Goal: Task Accomplishment & Management: Complete application form

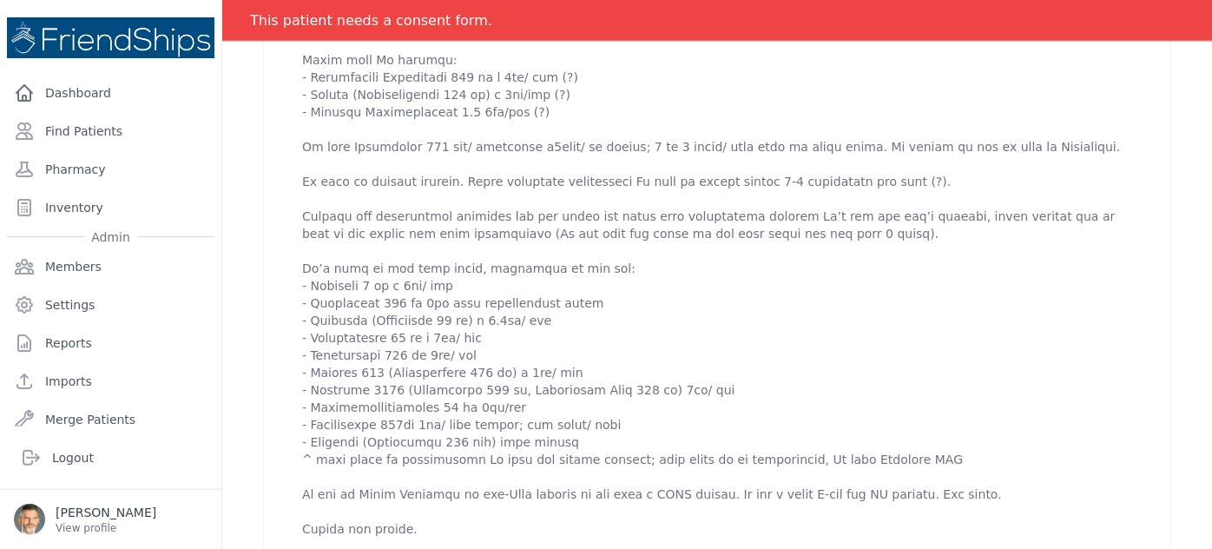
scroll to position [1026, 0]
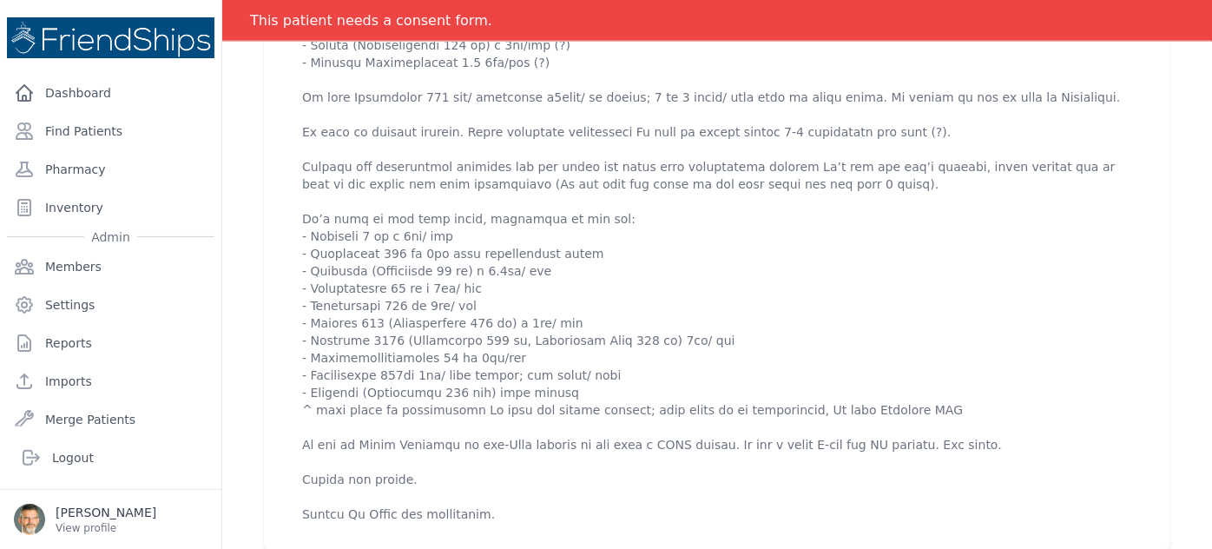
click at [558, 222] on p at bounding box center [717, 106] width 830 height 834
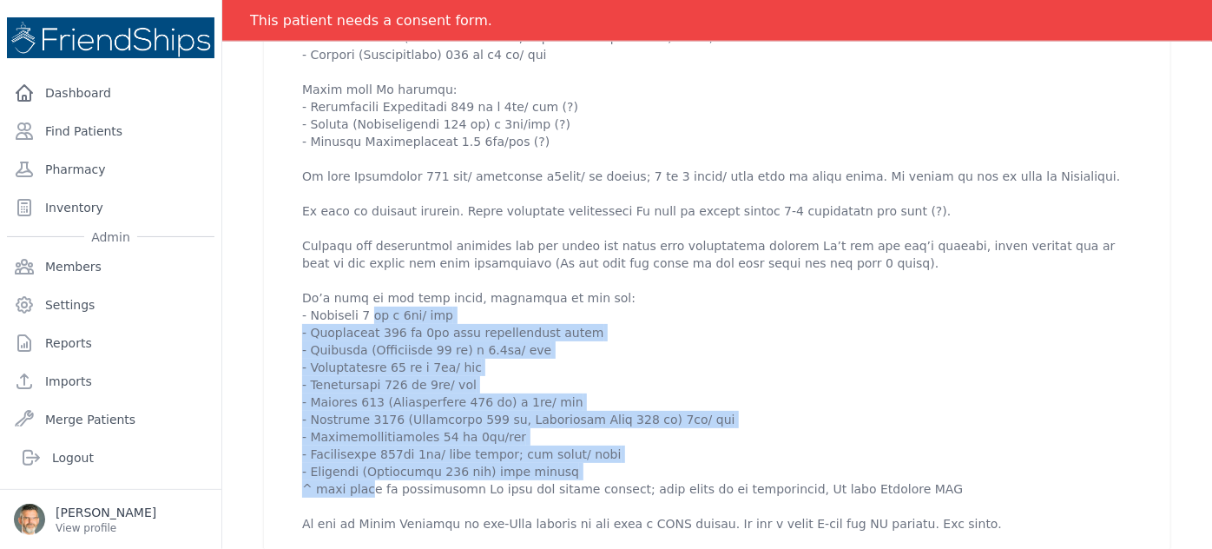
drag, startPoint x: 553, startPoint y: 416, endPoint x: 296, endPoint y: 267, distance: 297.3
click at [296, 267] on div "[DATE] 2:19 AM create ​ Are you sure? This action cannot be undone! Confirm Can…" at bounding box center [717, 178] width 872 height 874
copy p "- [MEDICAL_DATA] 5 mg x 1tb/ day - Dimesylate 500 mg 1tb when expectorates bloo…"
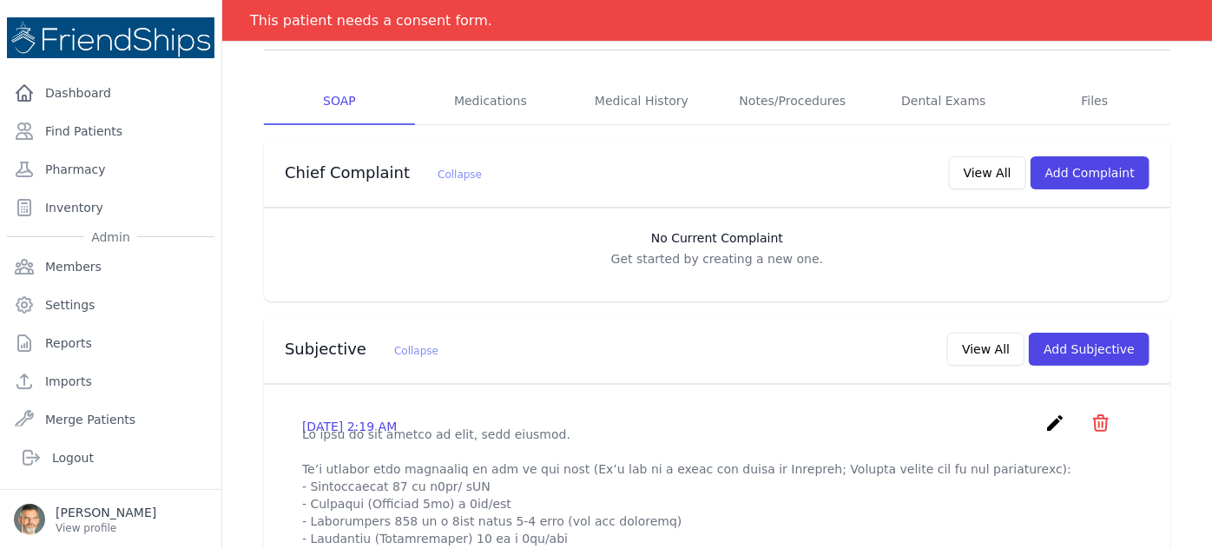
scroll to position [78, 0]
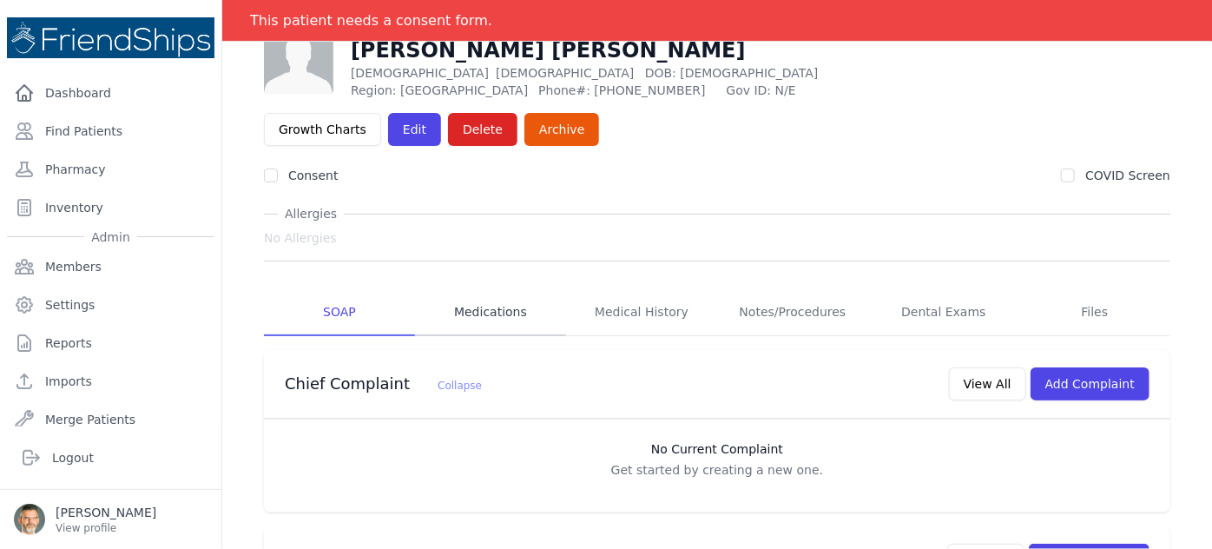
click at [491, 289] on link "Medications" at bounding box center [490, 312] width 151 height 47
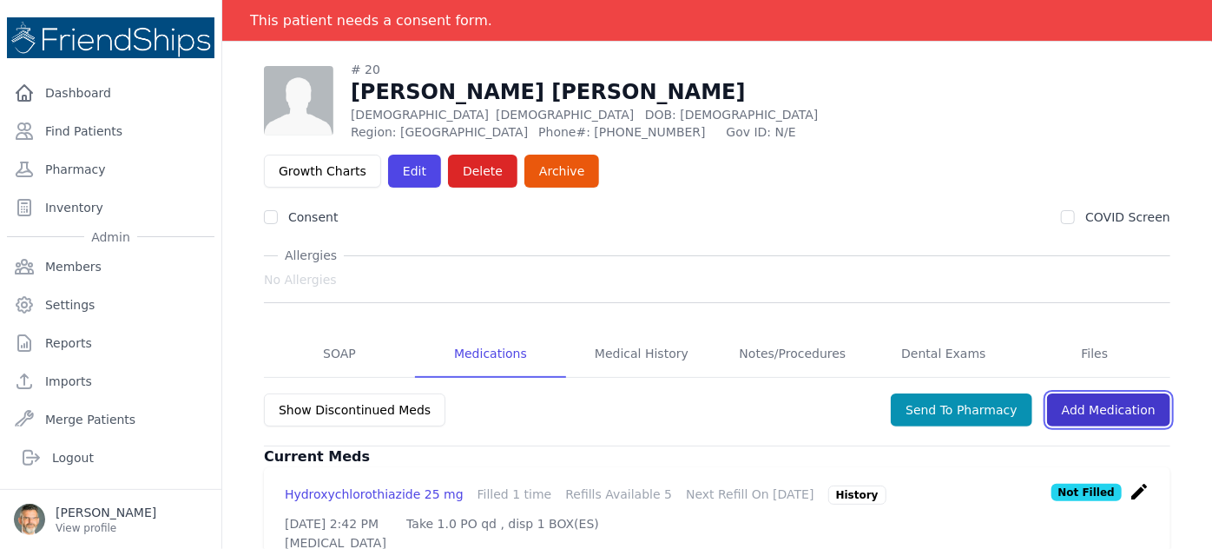
click at [1010, 393] on link "Add Medication" at bounding box center [1108, 409] width 123 height 33
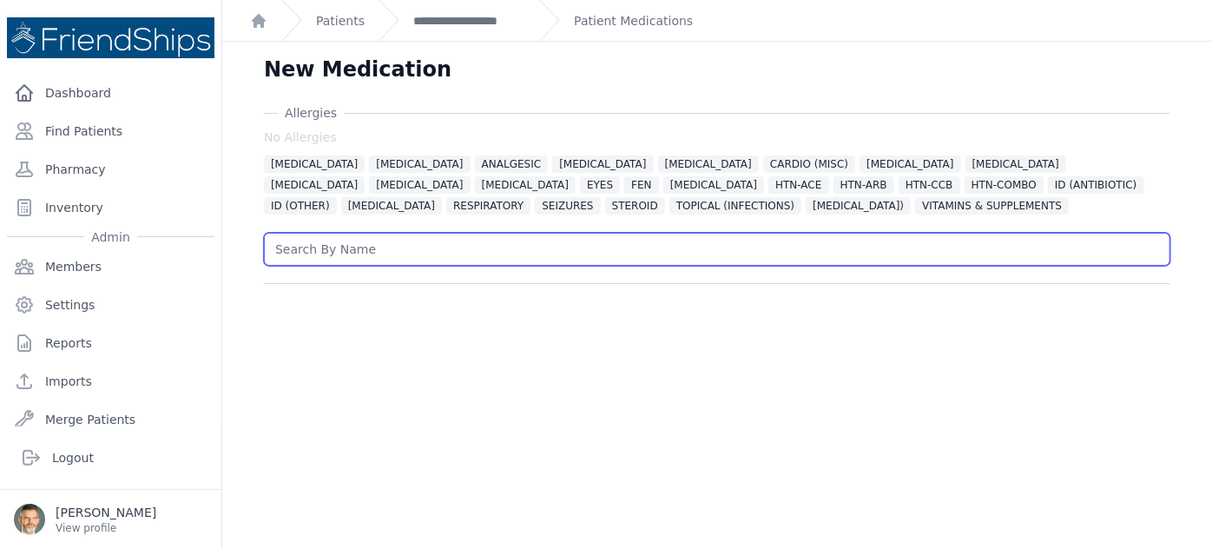
click at [373, 247] on input "text" at bounding box center [717, 249] width 907 height 33
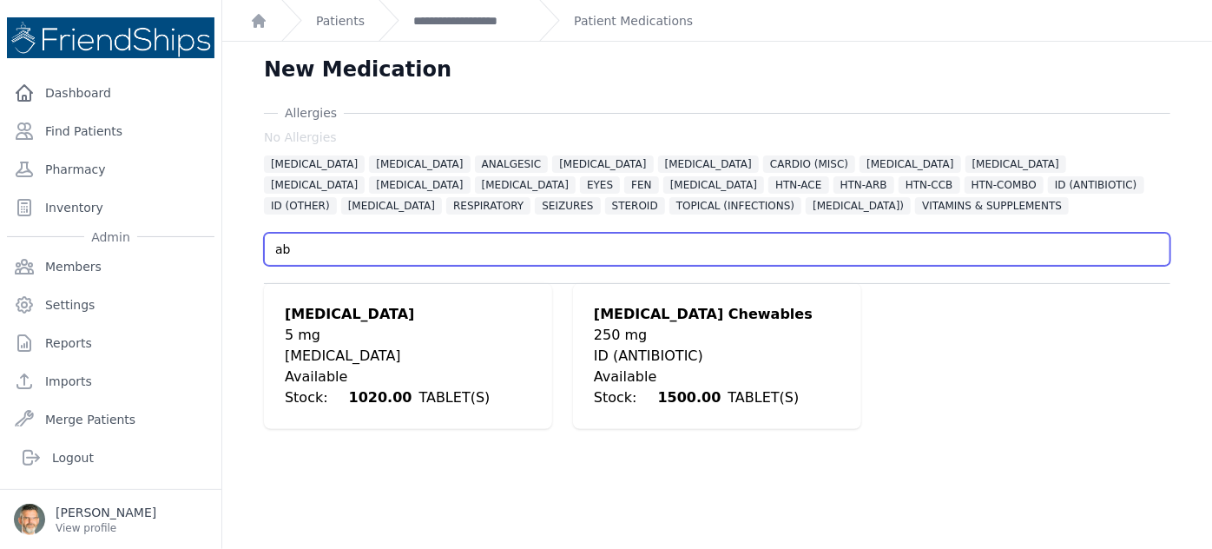
type input "ab"
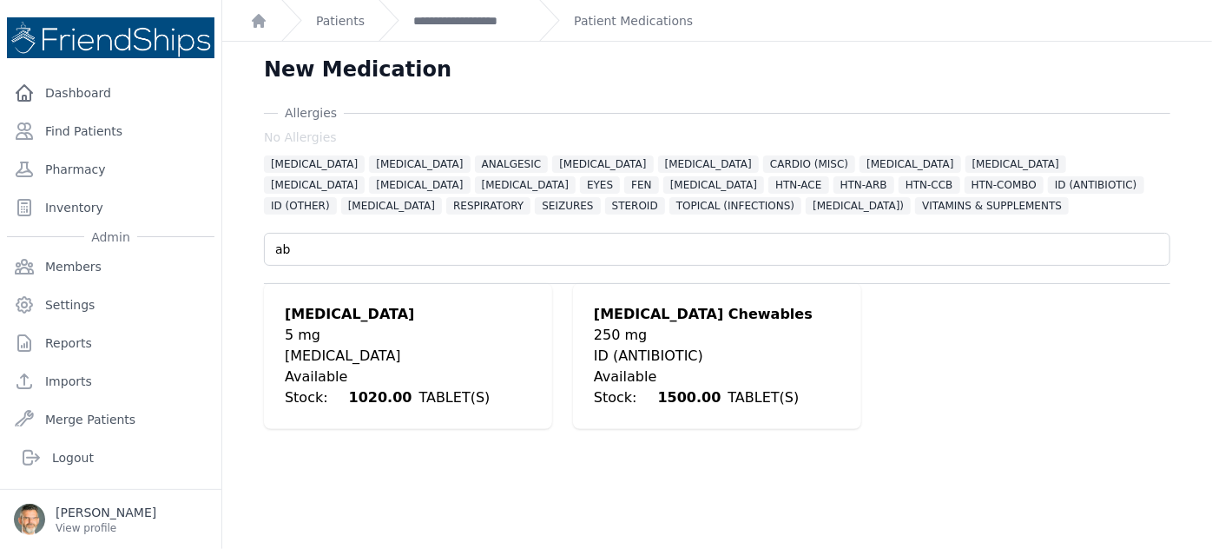
click at [334, 340] on div "5 mg" at bounding box center [408, 335] width 247 height 21
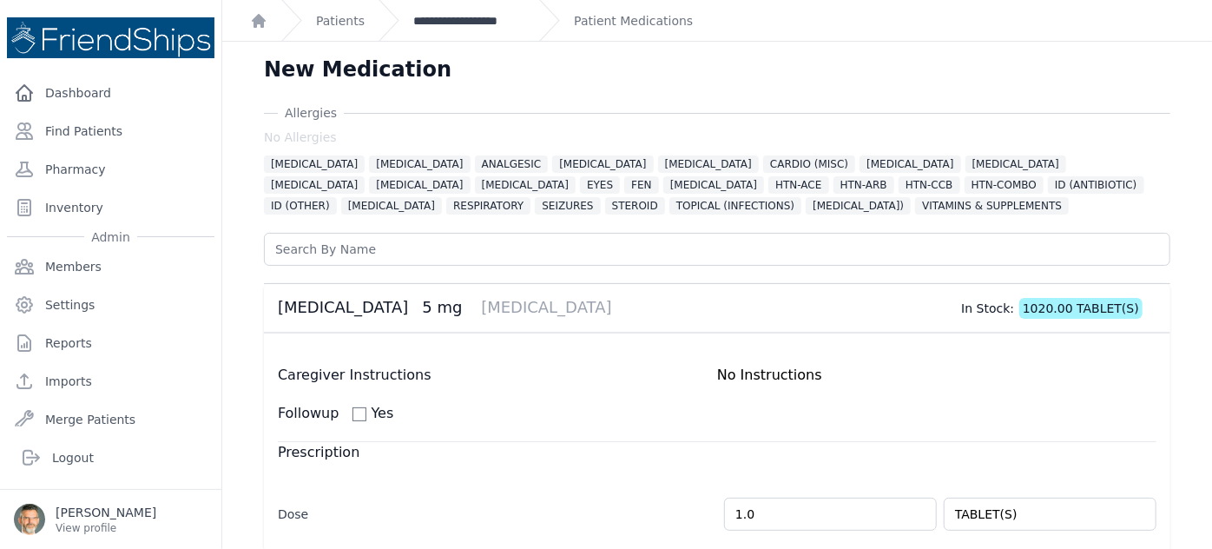
click at [451, 24] on link "**********" at bounding box center [469, 20] width 112 height 17
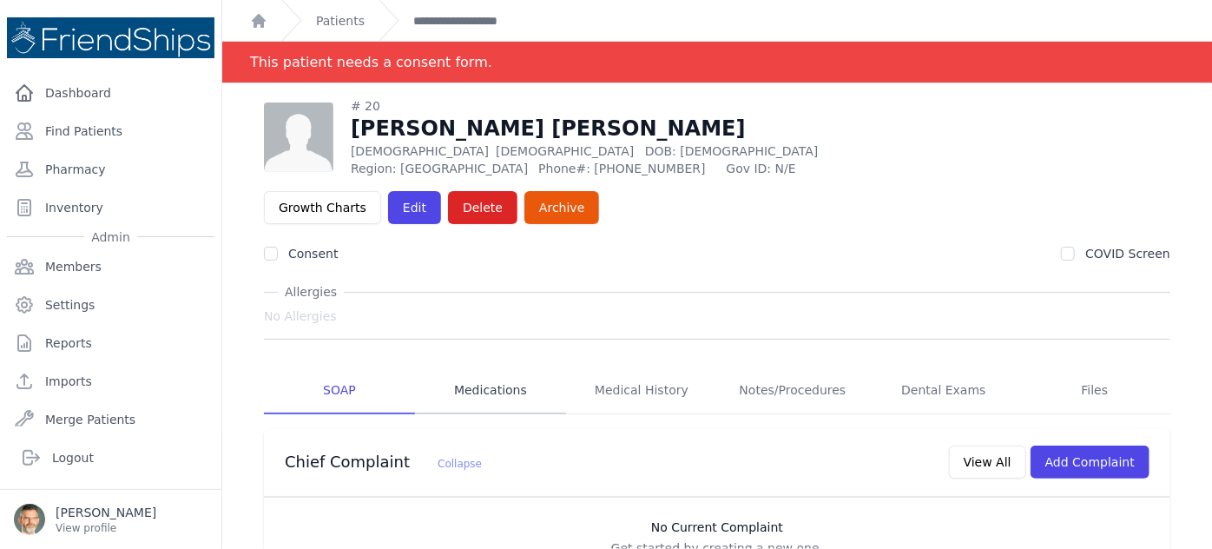
click at [479, 367] on link "Medications" at bounding box center [490, 390] width 151 height 47
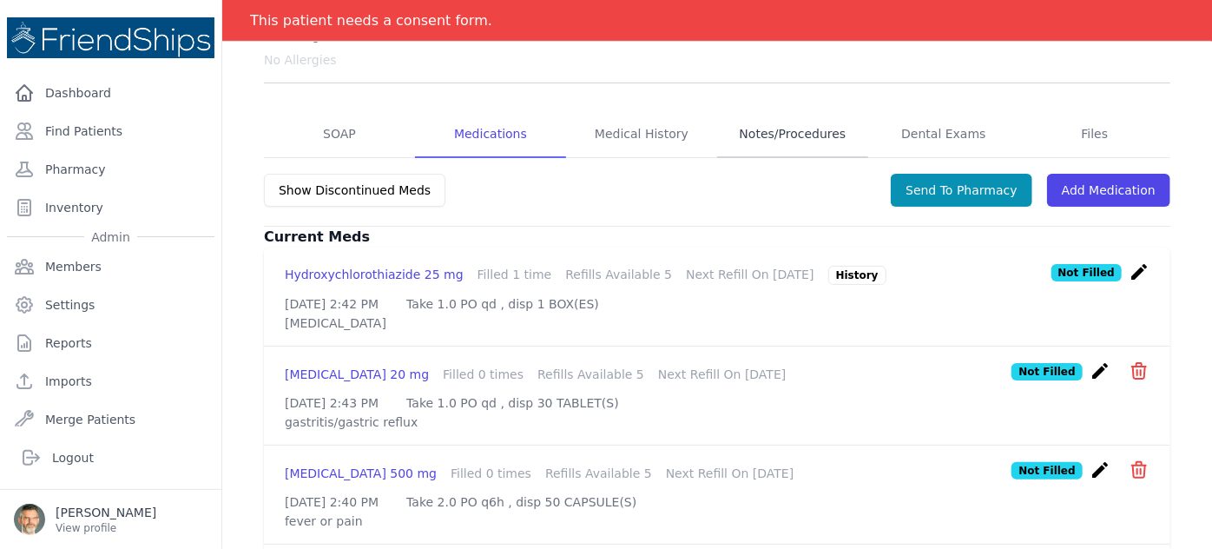
scroll to position [27, 0]
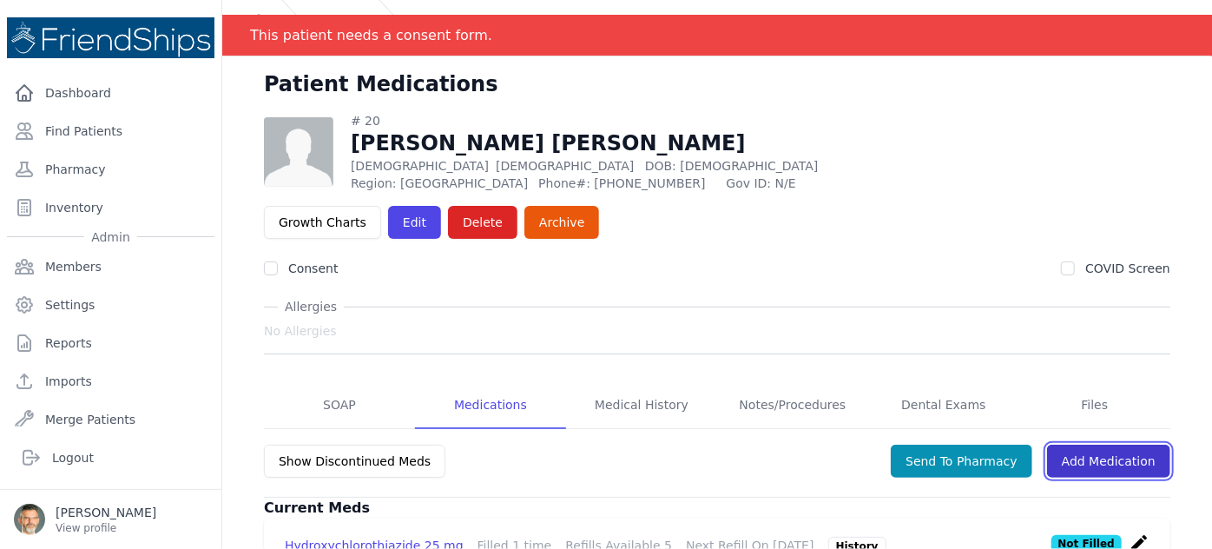
click at [1010, 445] on link "Add Medication" at bounding box center [1108, 461] width 123 height 33
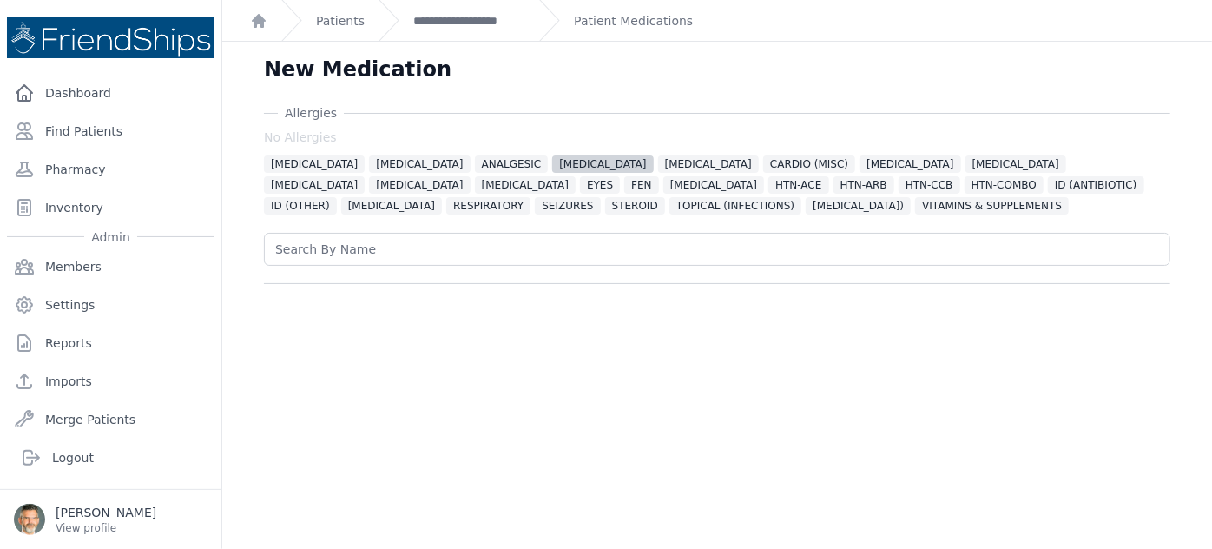
click at [552, 161] on span "[MEDICAL_DATA]" at bounding box center [602, 163] width 101 height 17
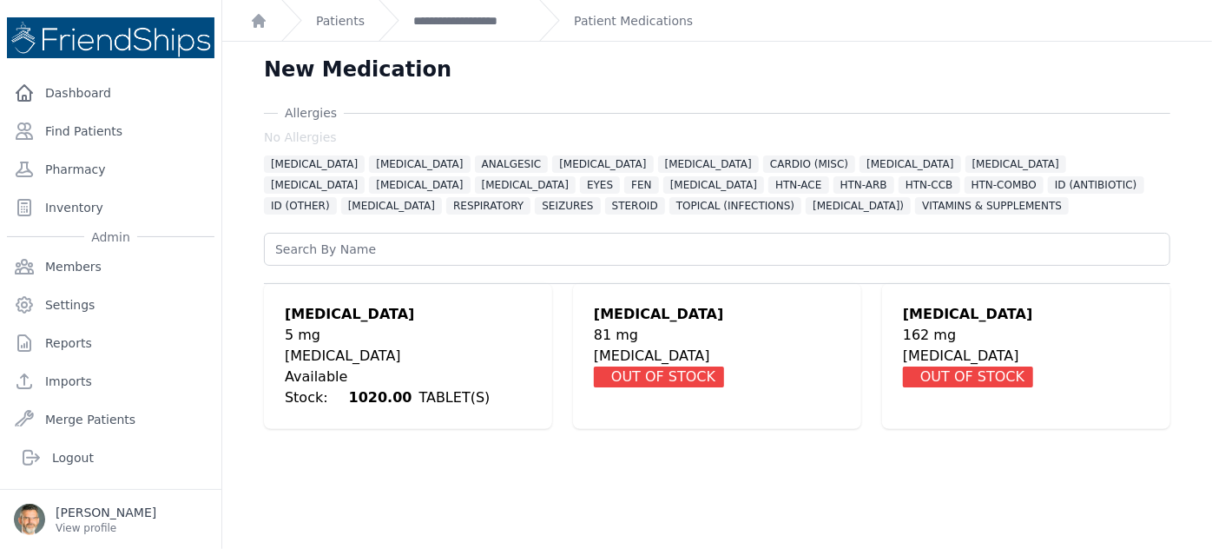
click at [316, 360] on div "[MEDICAL_DATA]" at bounding box center [408, 356] width 247 height 21
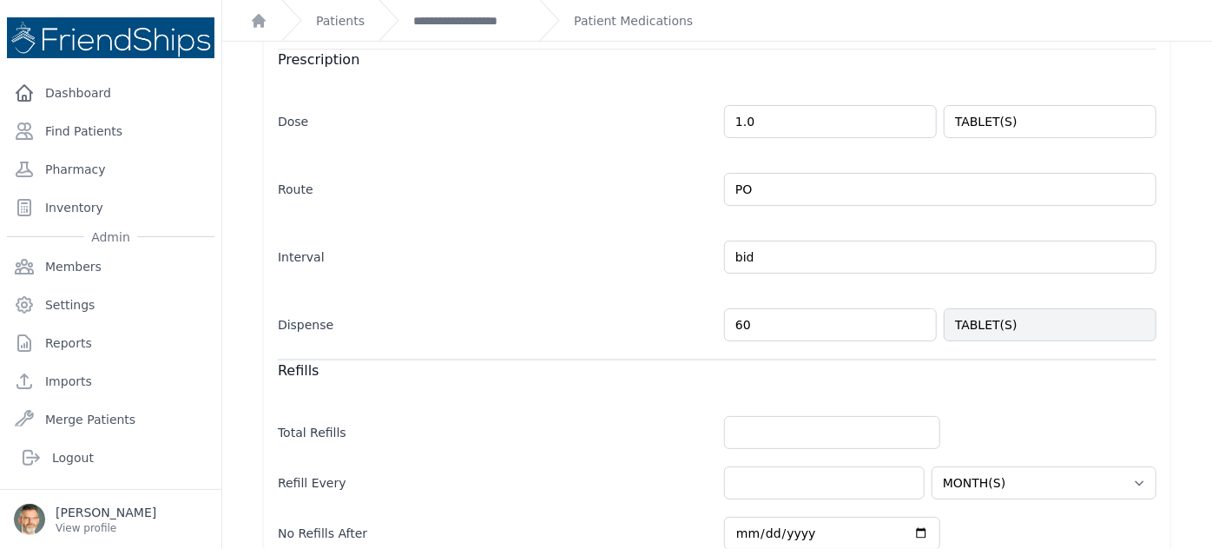
scroll to position [394, 0]
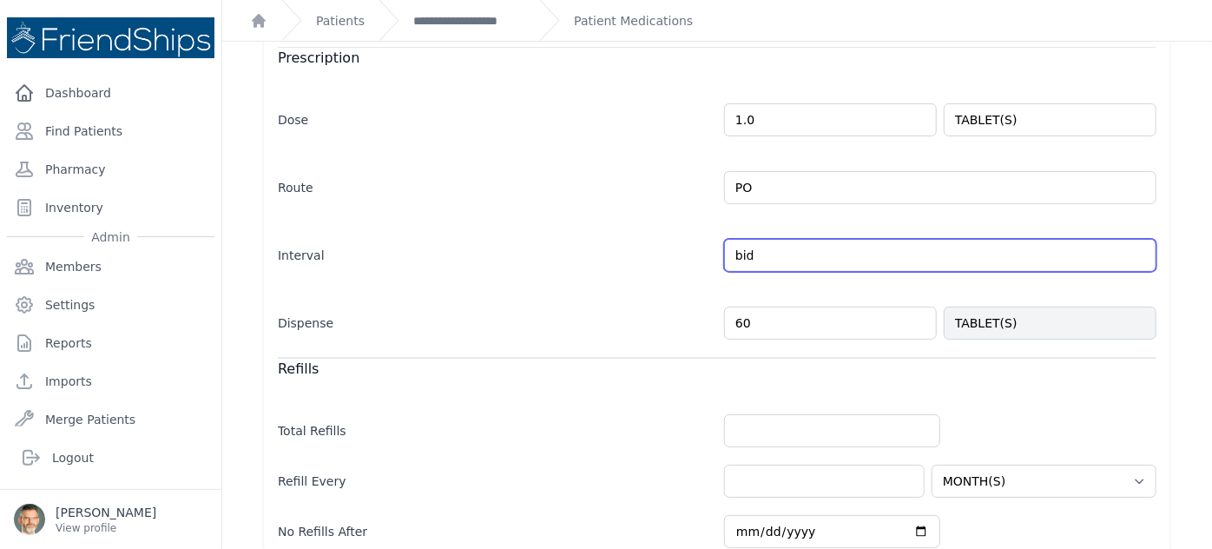
drag, startPoint x: 755, startPoint y: 252, endPoint x: 729, endPoint y: 258, distance: 26.8
click at [737, 257] on input "bid" at bounding box center [940, 255] width 432 height 33
type input "b"
type input "qd"
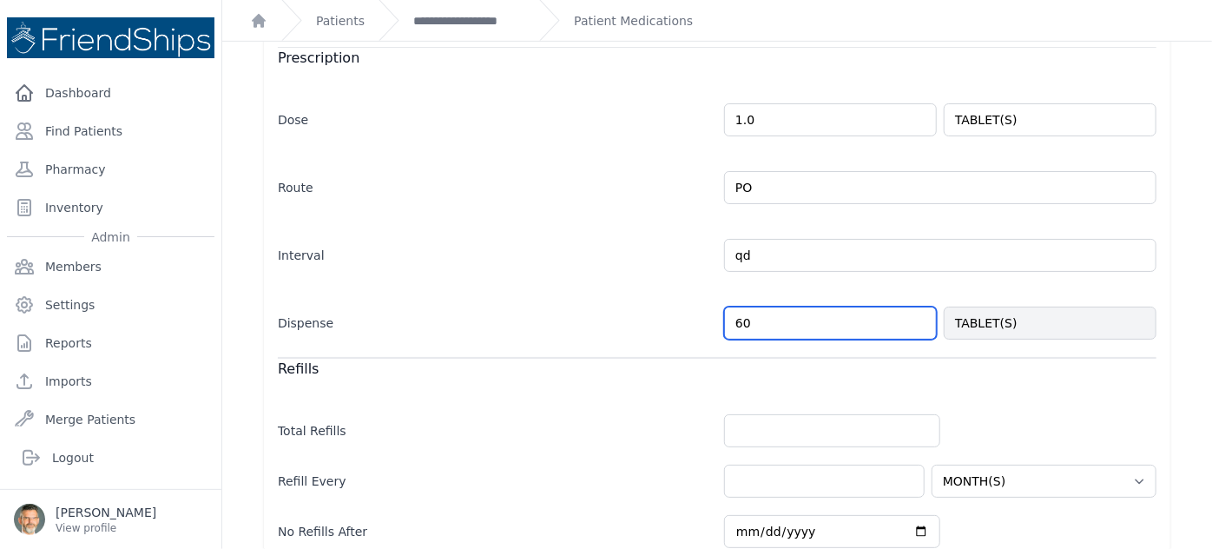
select select "MONTH(S)"
click at [756, 328] on input "60" at bounding box center [830, 323] width 213 height 33
drag, startPoint x: 741, startPoint y: 325, endPoint x: 719, endPoint y: 329, distance: 22.1
click at [724, 329] on input "60" at bounding box center [830, 323] width 213 height 33
click at [653, 292] on div "Dispense 60 TABLET(S)" at bounding box center [717, 314] width 879 height 50
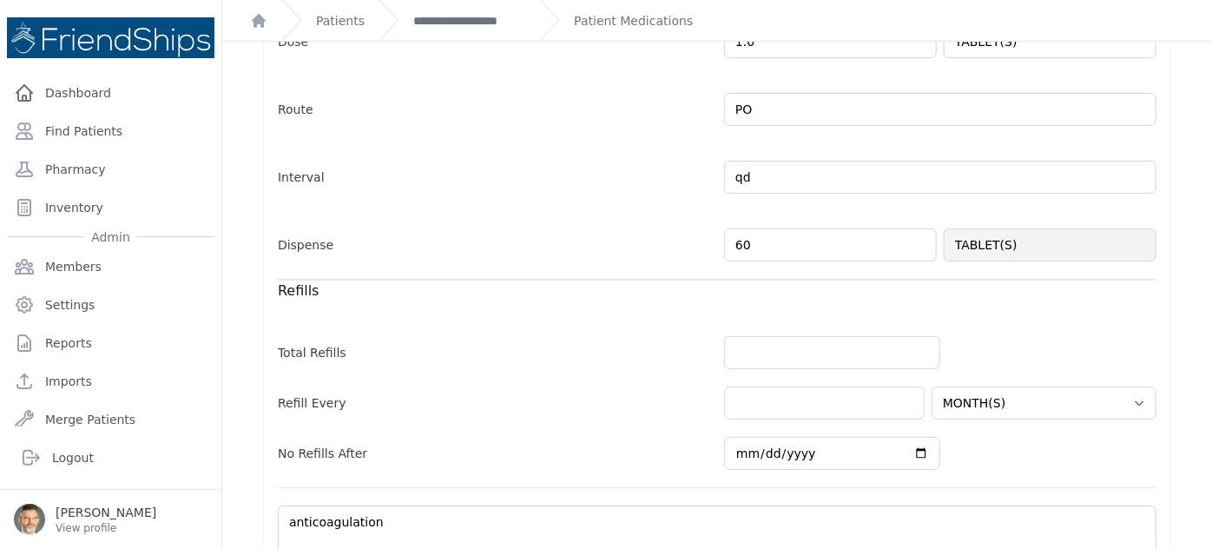
scroll to position [473, 0]
click at [745, 402] on input "number" at bounding box center [824, 402] width 201 height 33
type input "2"
select select "MONTH(S)"
click at [752, 344] on input "number" at bounding box center [832, 351] width 216 height 33
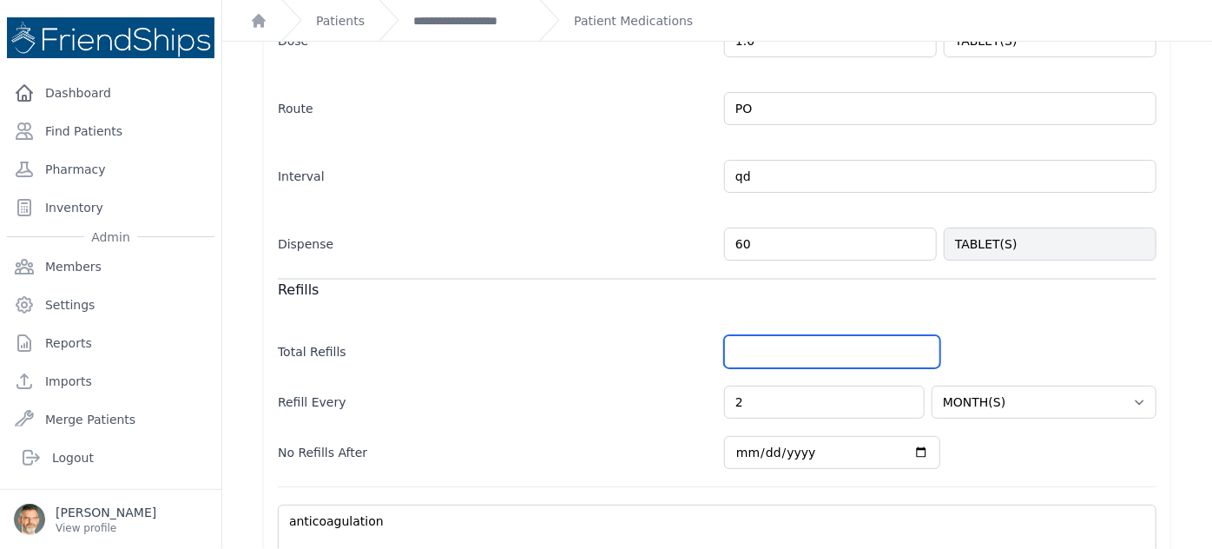
type input "3"
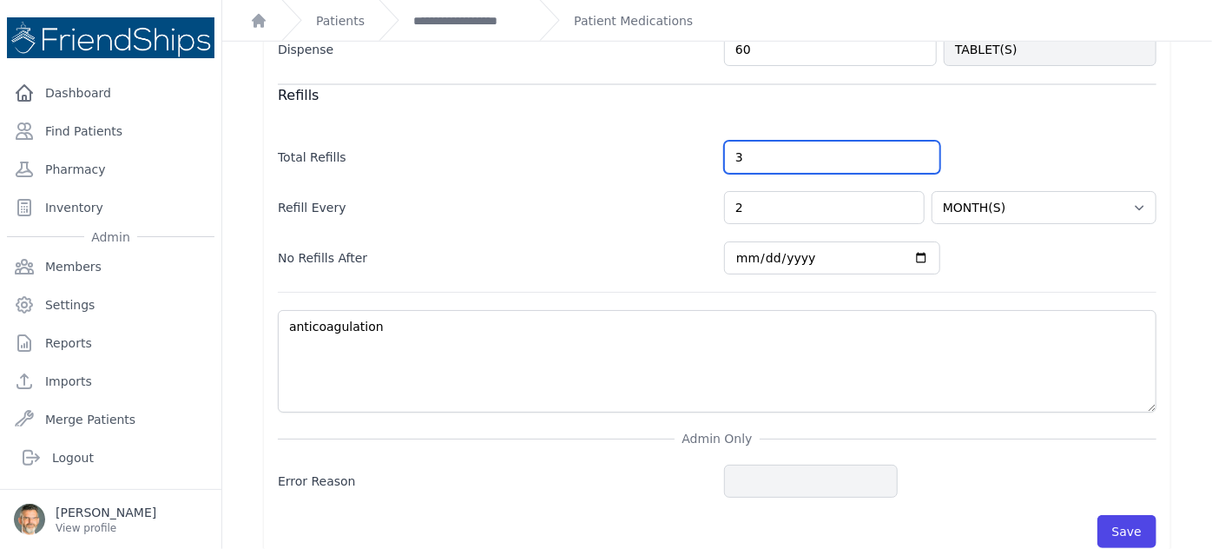
scroll to position [688, 0]
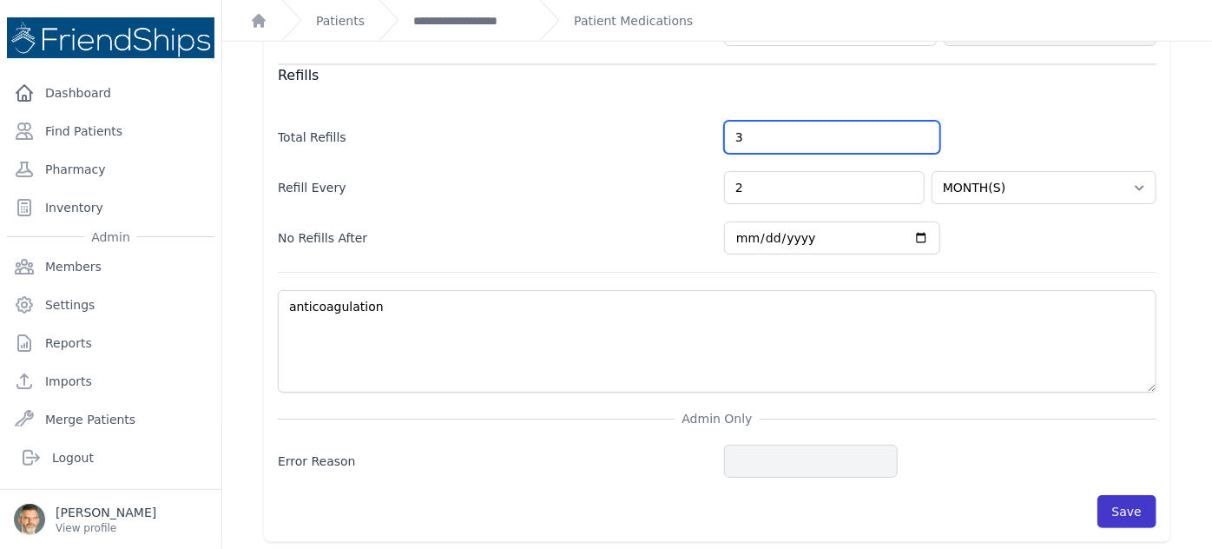
type input "3"
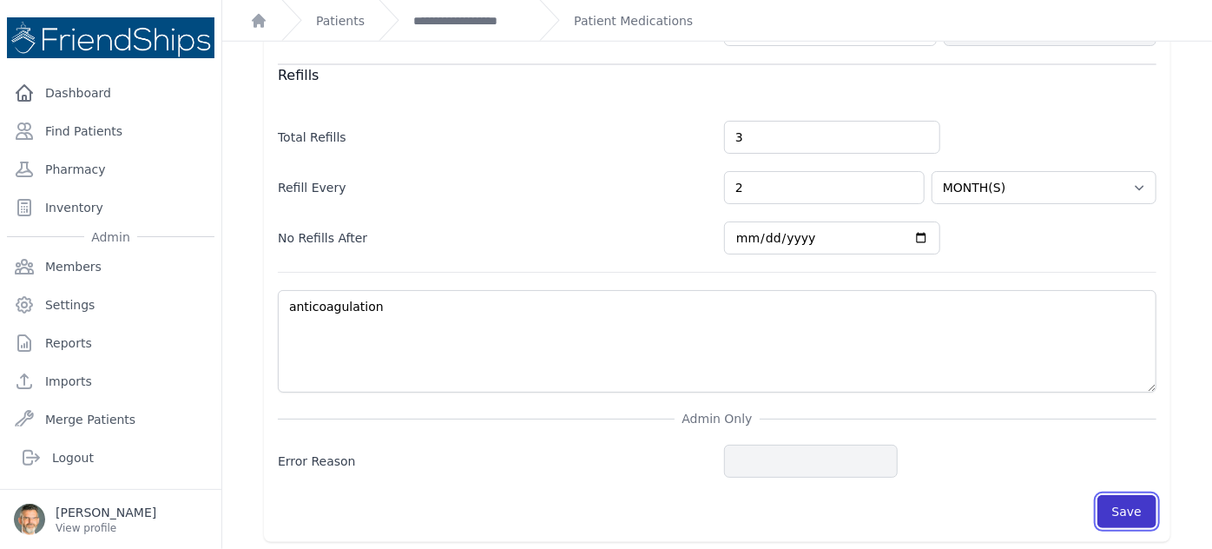
click at [1010, 499] on button "Save" at bounding box center [1127, 511] width 59 height 33
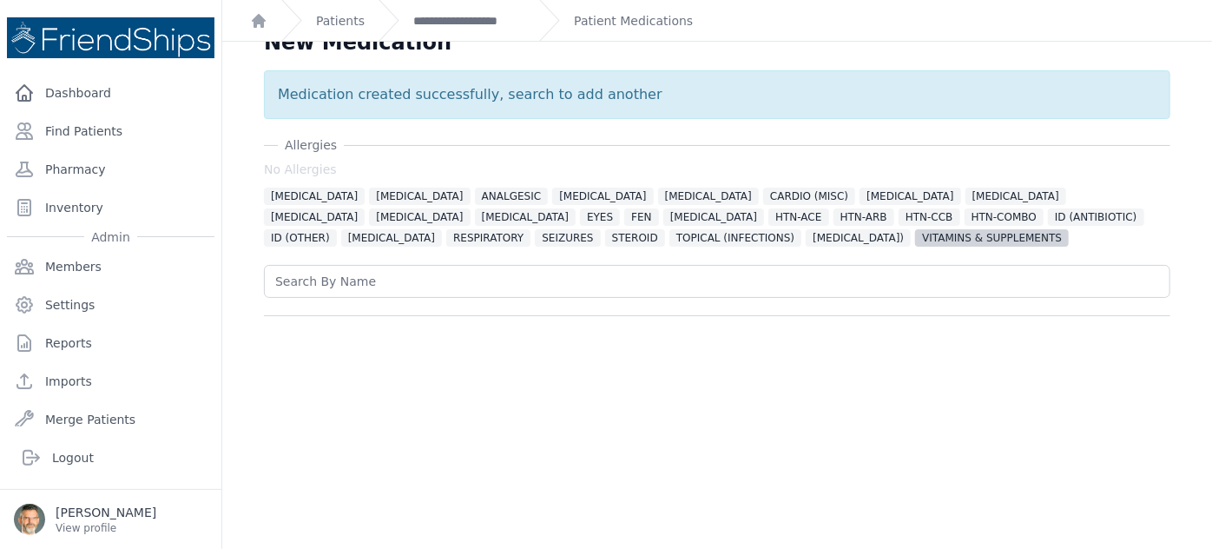
scroll to position [42, 0]
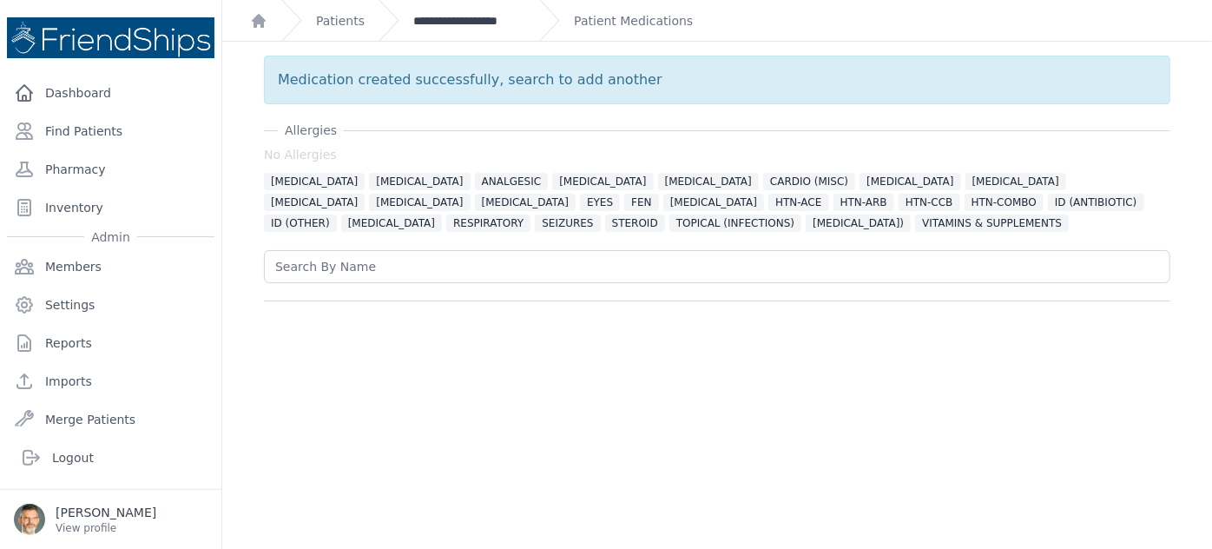
click at [463, 23] on link "**********" at bounding box center [469, 20] width 112 height 17
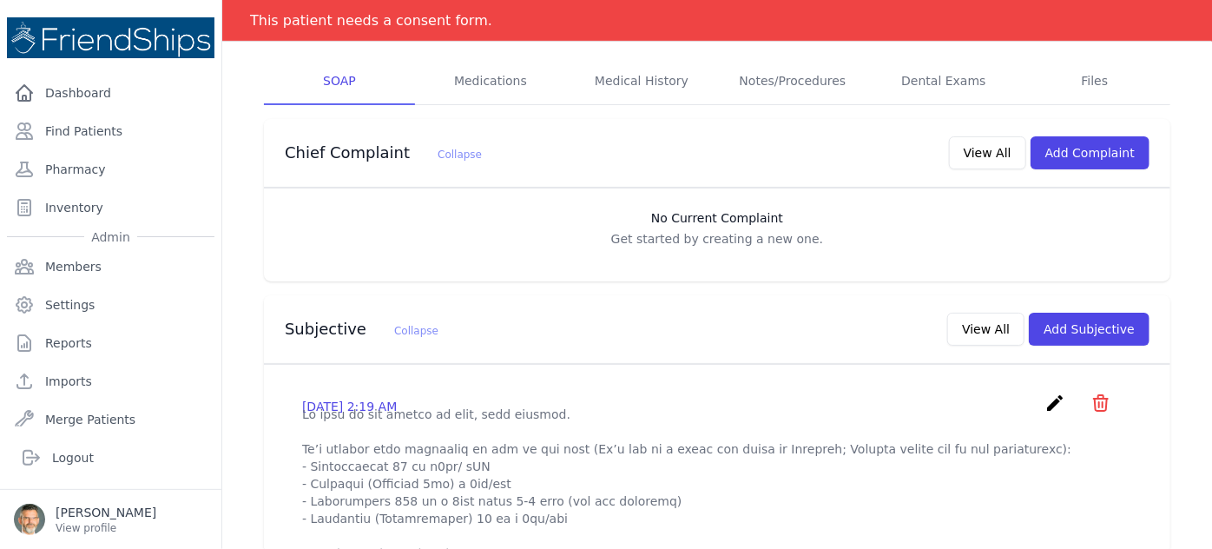
scroll to position [315, 0]
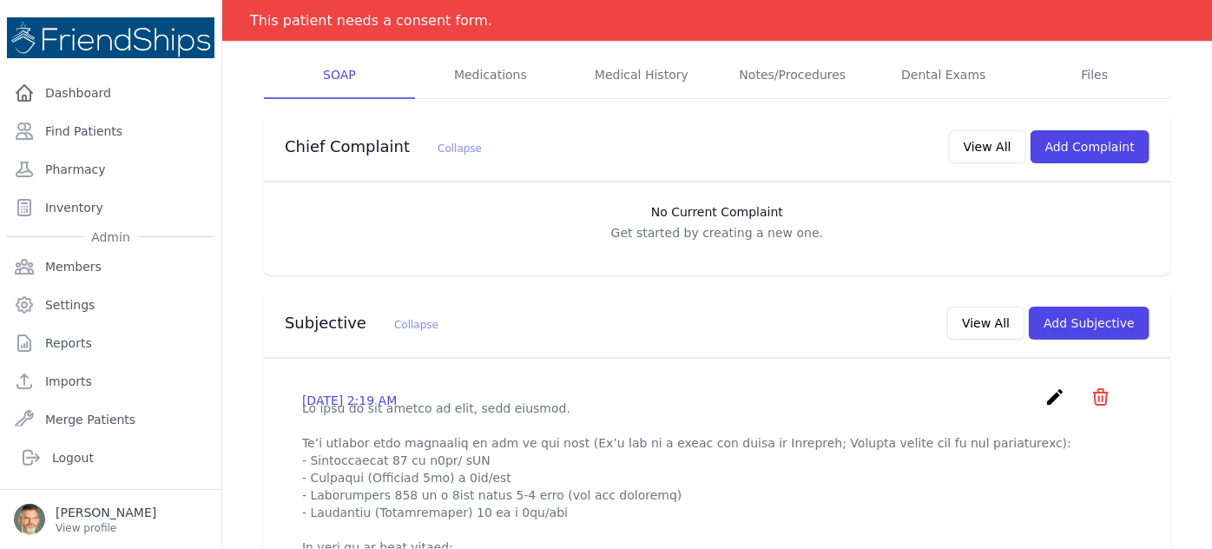
click at [1010, 386] on icon "create" at bounding box center [1055, 396] width 21 height 21
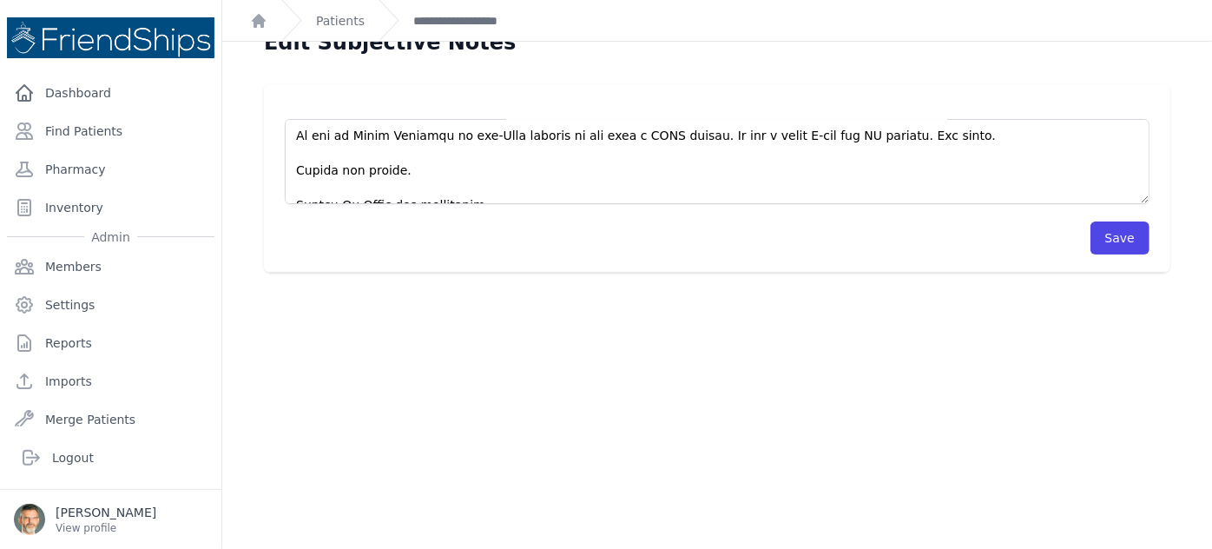
scroll to position [42, 0]
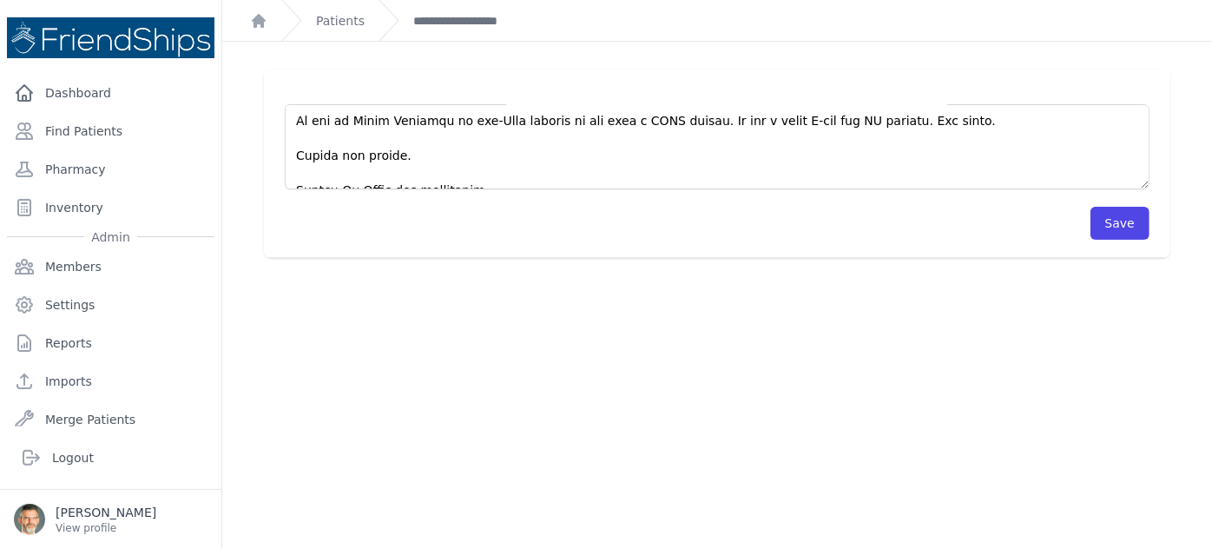
click at [511, 211] on div "Save" at bounding box center [717, 223] width 865 height 33
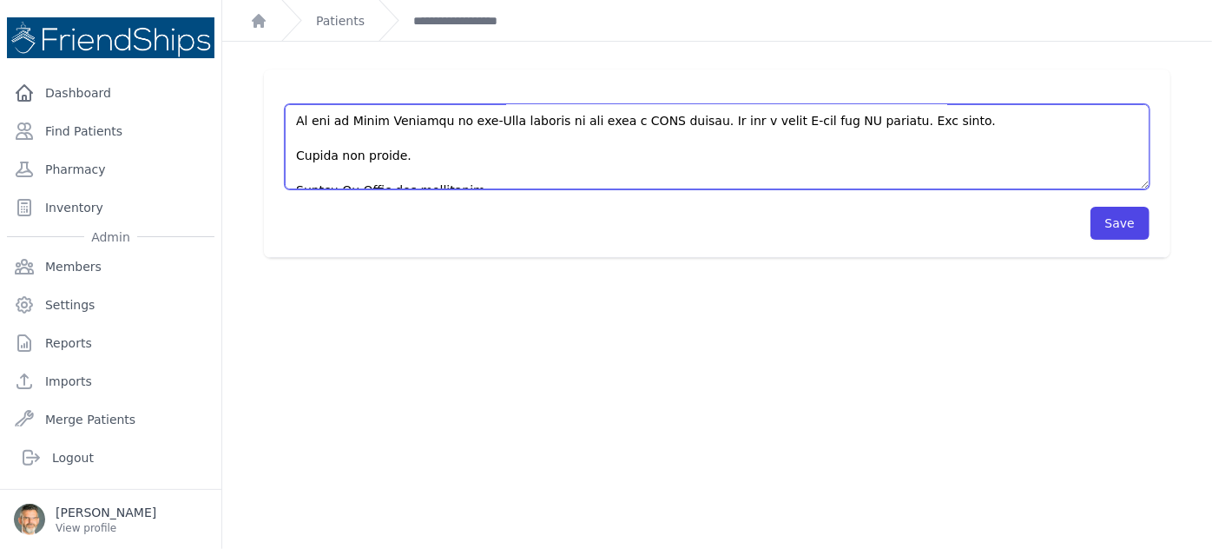
click at [498, 184] on textarea at bounding box center [717, 146] width 865 height 85
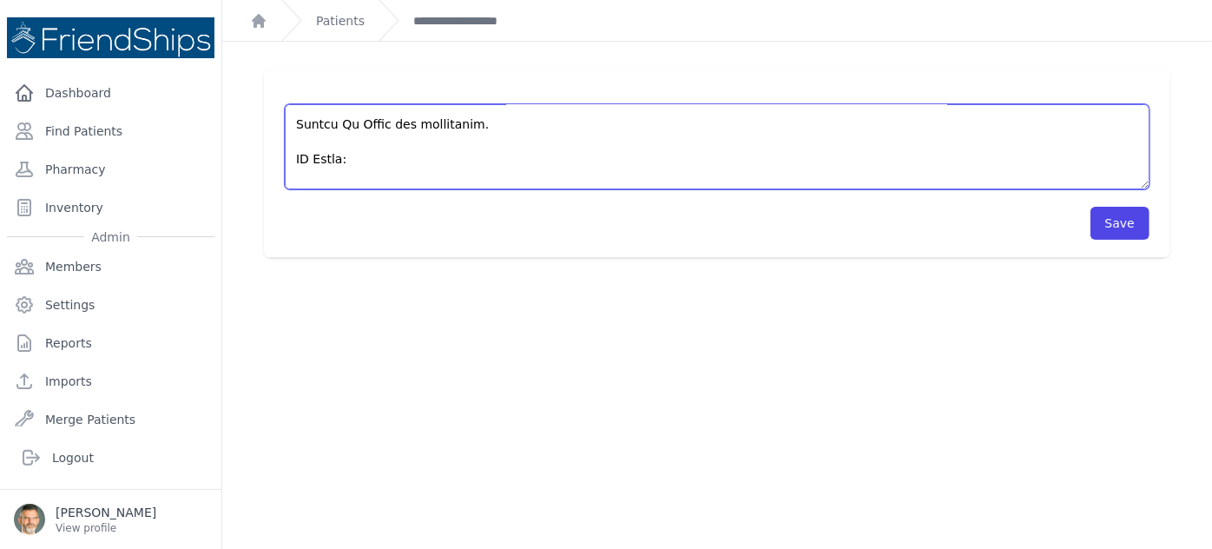
scroll to position [834, 0]
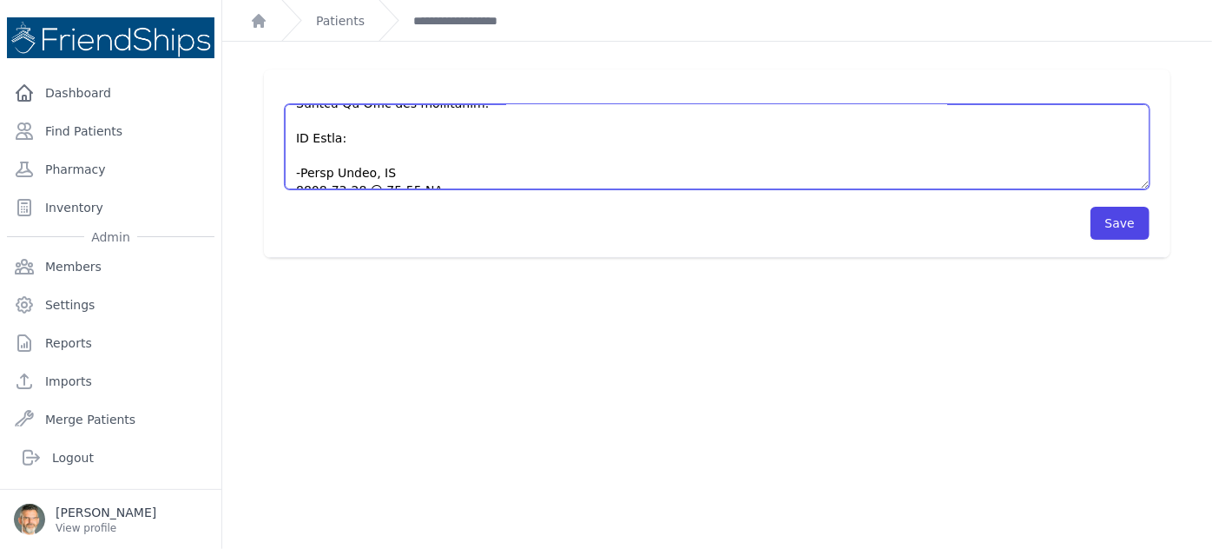
click at [307, 136] on textarea at bounding box center [717, 146] width 865 height 85
paste textarea "- [MEDICAL_DATA] 5 mg x 1tb/ day - Dimesylate 500 mg 1tb when expectorates bloo…"
click at [467, 175] on textarea at bounding box center [717, 146] width 865 height 85
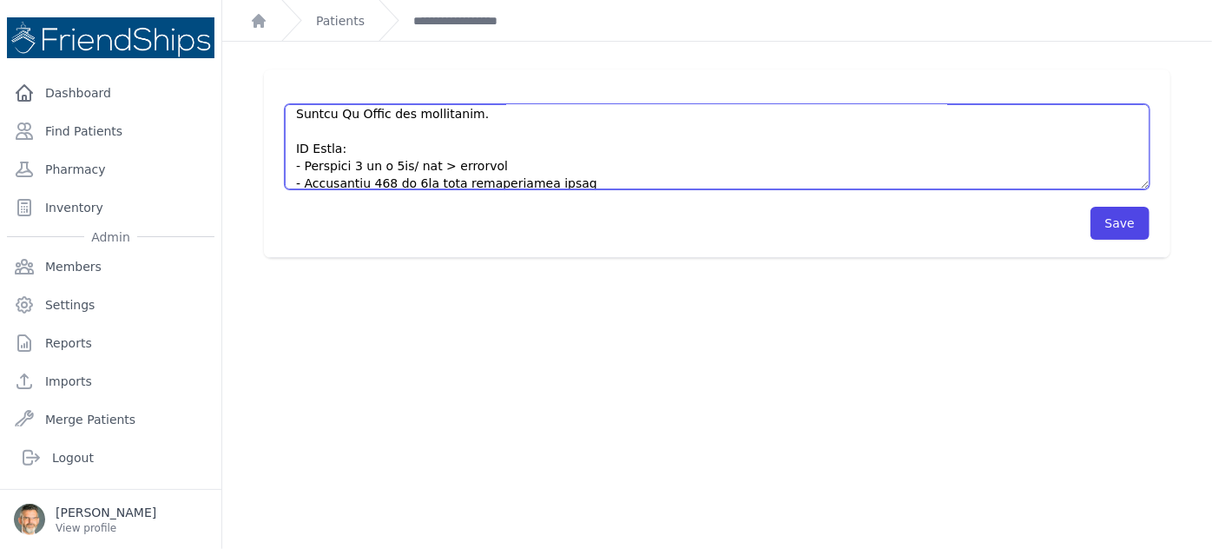
scroll to position [870, 0]
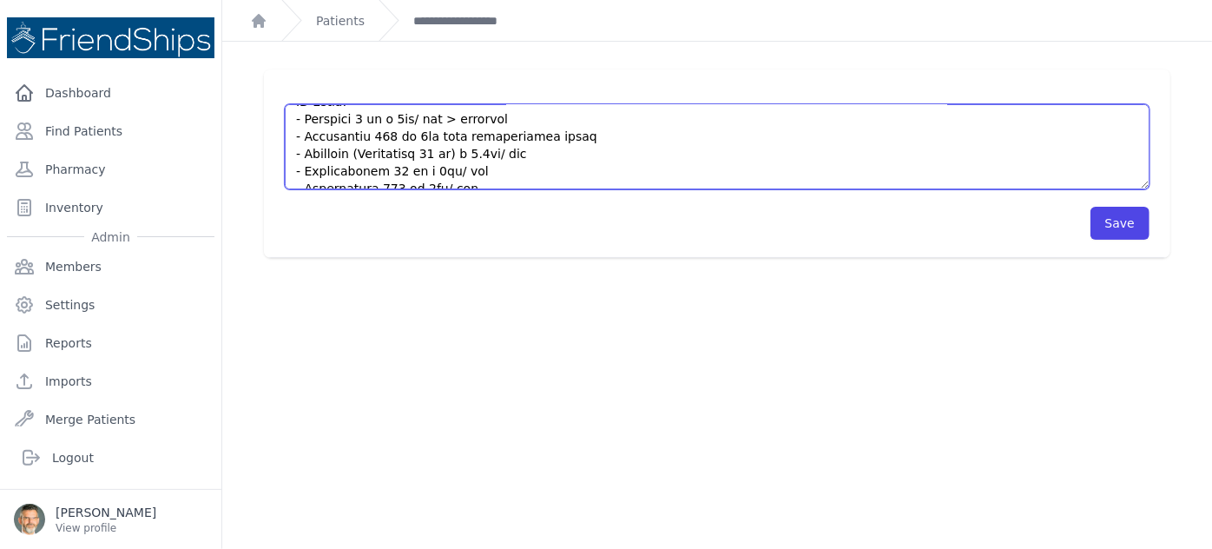
click at [583, 117] on textarea at bounding box center [717, 146] width 865 height 85
click at [567, 142] on textarea at bounding box center [717, 146] width 865 height 85
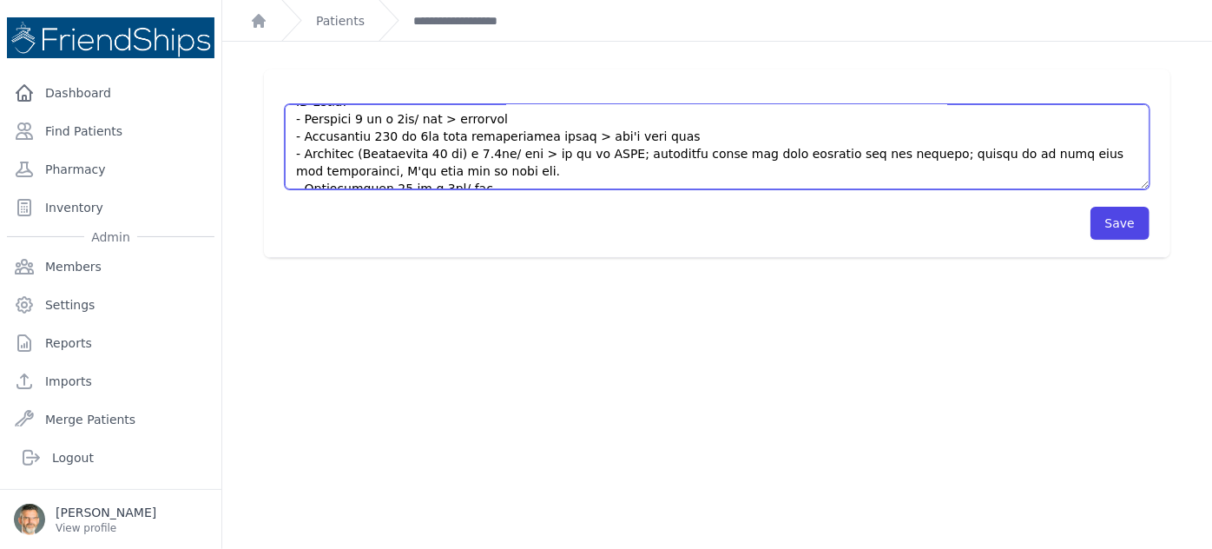
click at [506, 173] on textarea at bounding box center [717, 146] width 865 height 85
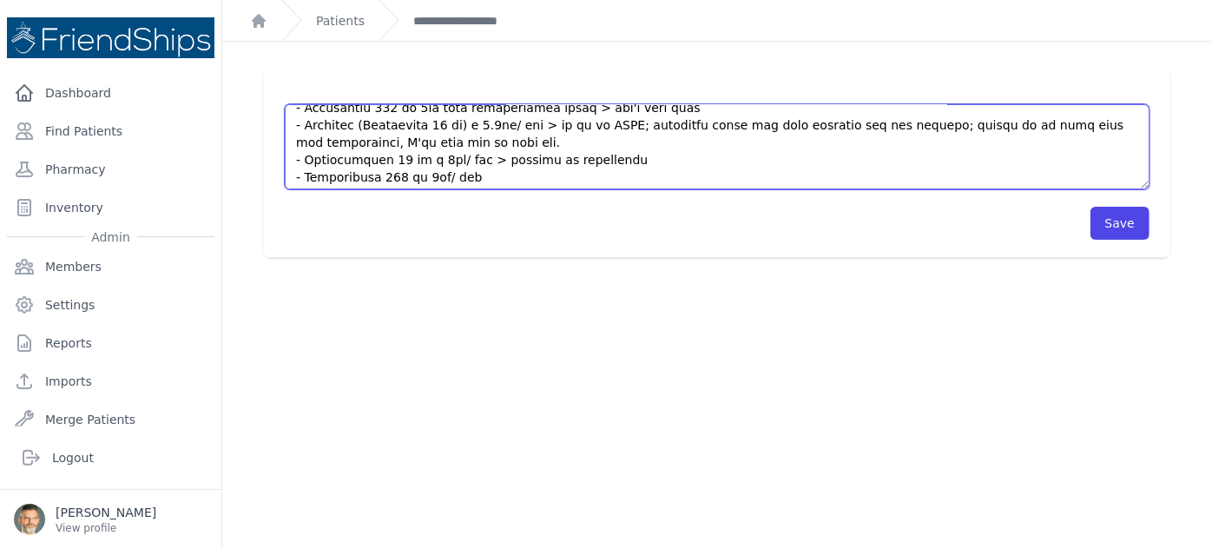
scroll to position [949, 0]
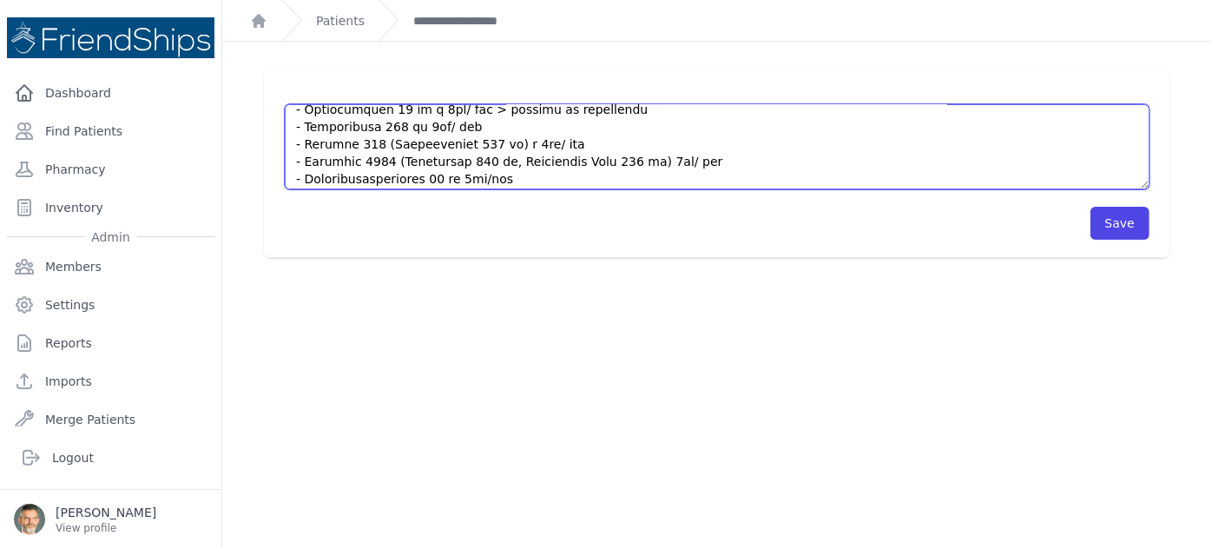
click at [478, 115] on textarea at bounding box center [717, 146] width 865 height 85
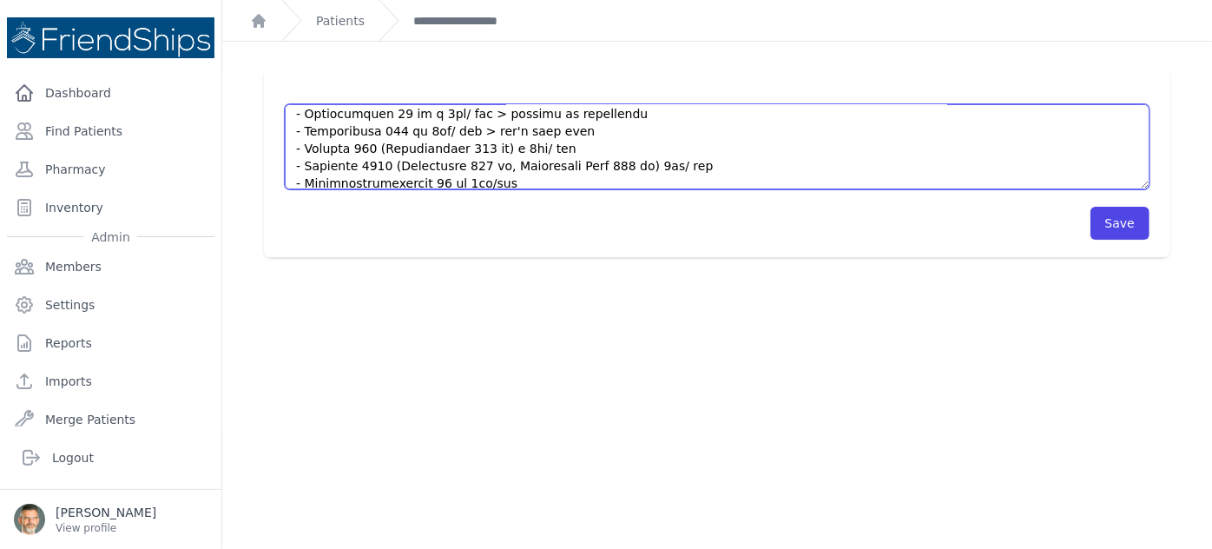
click at [592, 131] on textarea at bounding box center [717, 146] width 865 height 85
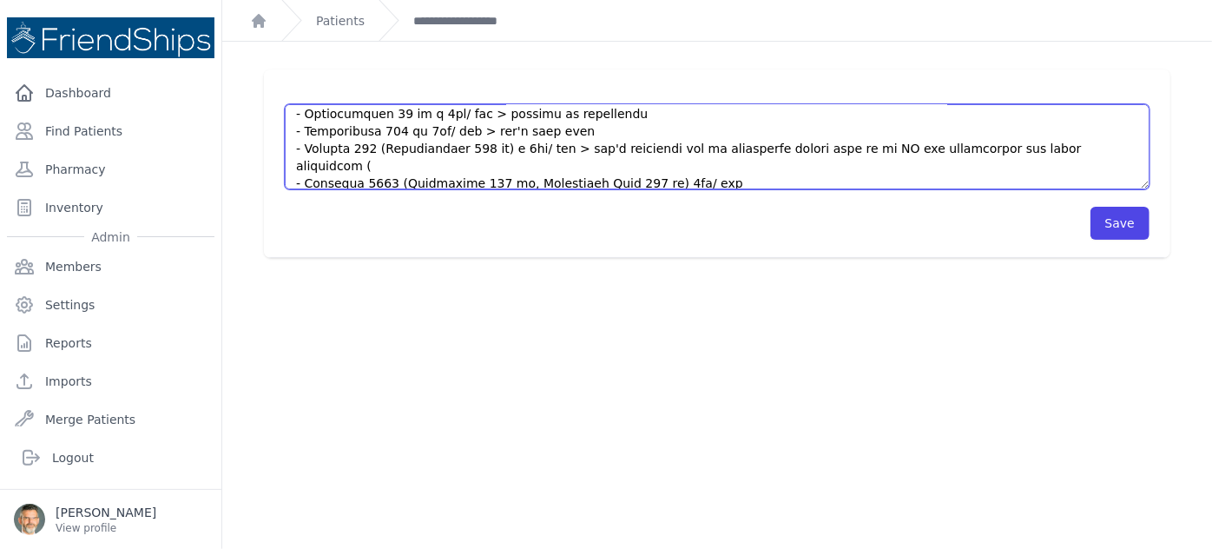
drag, startPoint x: 1086, startPoint y: 127, endPoint x: 974, endPoint y: 129, distance: 112.0
click at [974, 129] on textarea at bounding box center [717, 146] width 865 height 85
click at [973, 131] on textarea at bounding box center [717, 146] width 865 height 85
drag, startPoint x: 358, startPoint y: 148, endPoint x: 551, endPoint y: 138, distance: 193.9
click at [551, 138] on textarea at bounding box center [717, 146] width 865 height 85
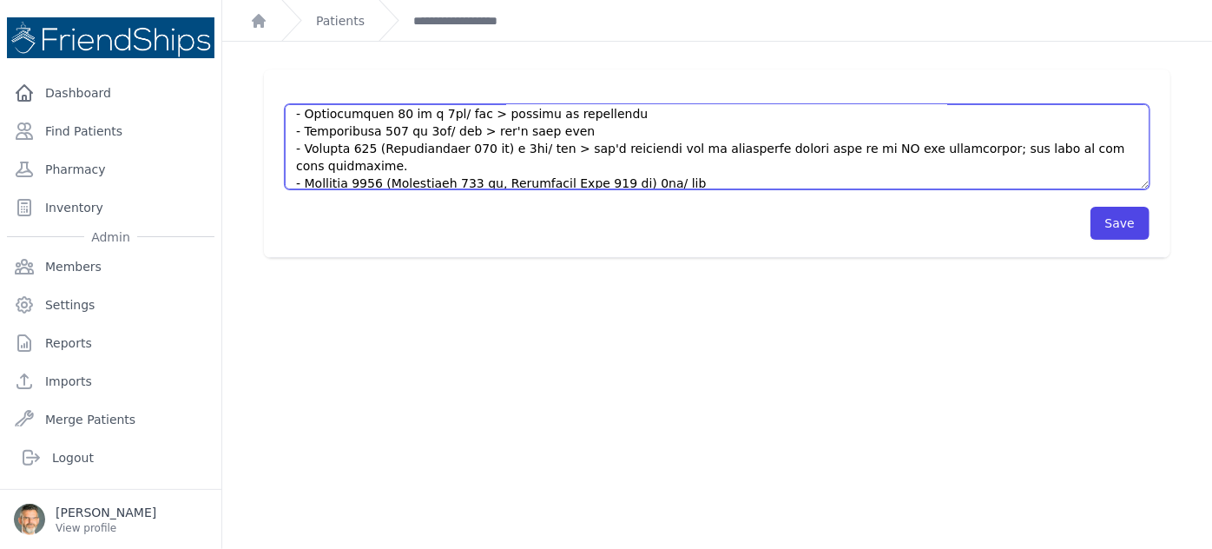
click at [681, 162] on textarea at bounding box center [717, 146] width 865 height 85
paste textarea "> don't recommend use of antibiotic unless seen by an MD and recommended; not w…"
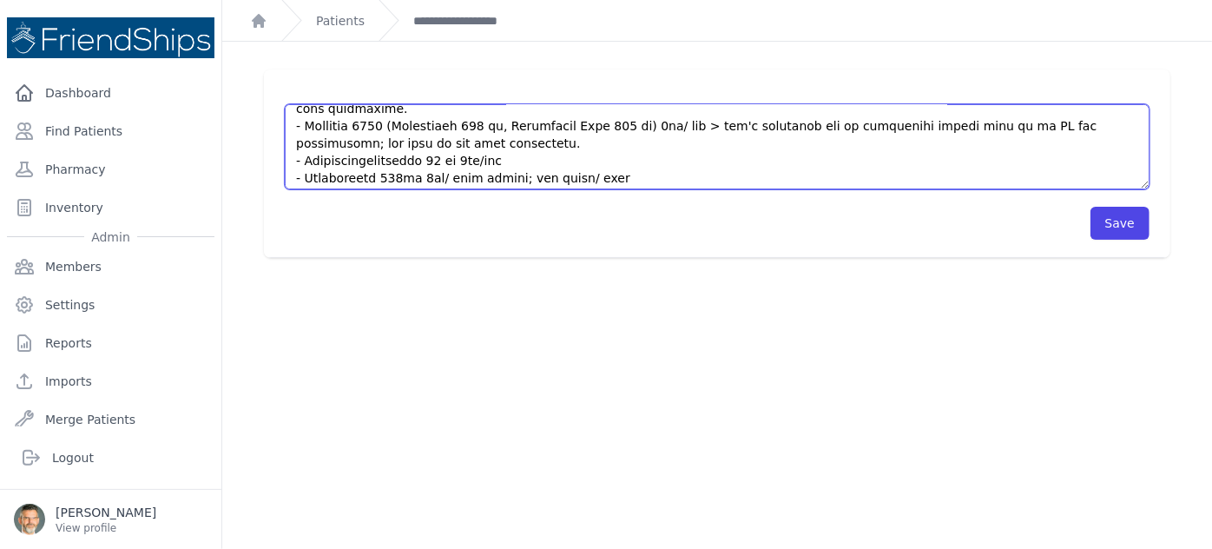
scroll to position [1026, 0]
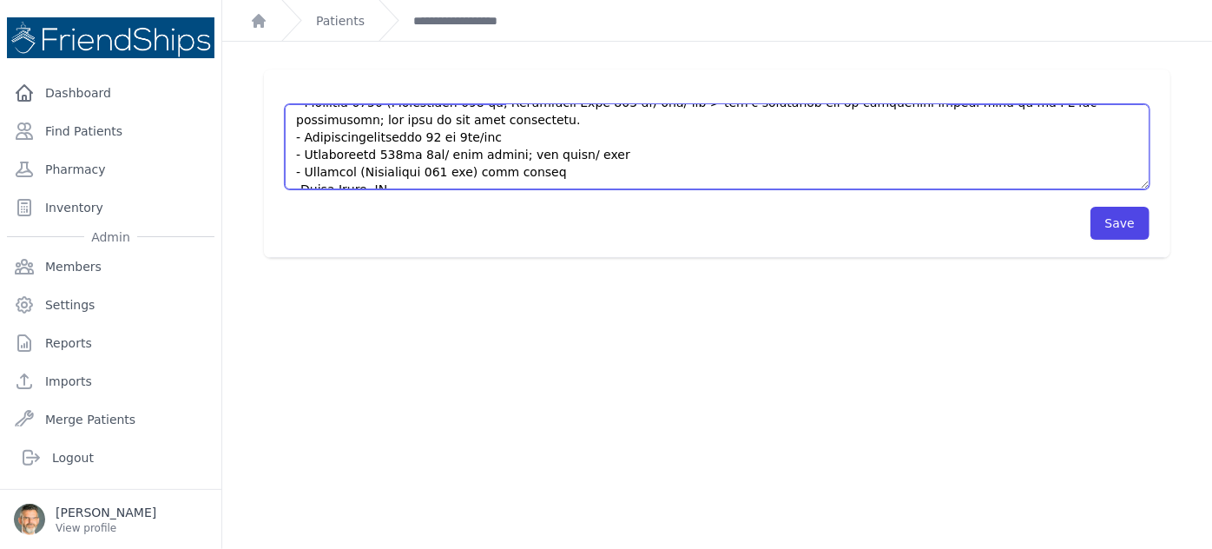
click at [520, 111] on textarea at bounding box center [717, 146] width 865 height 85
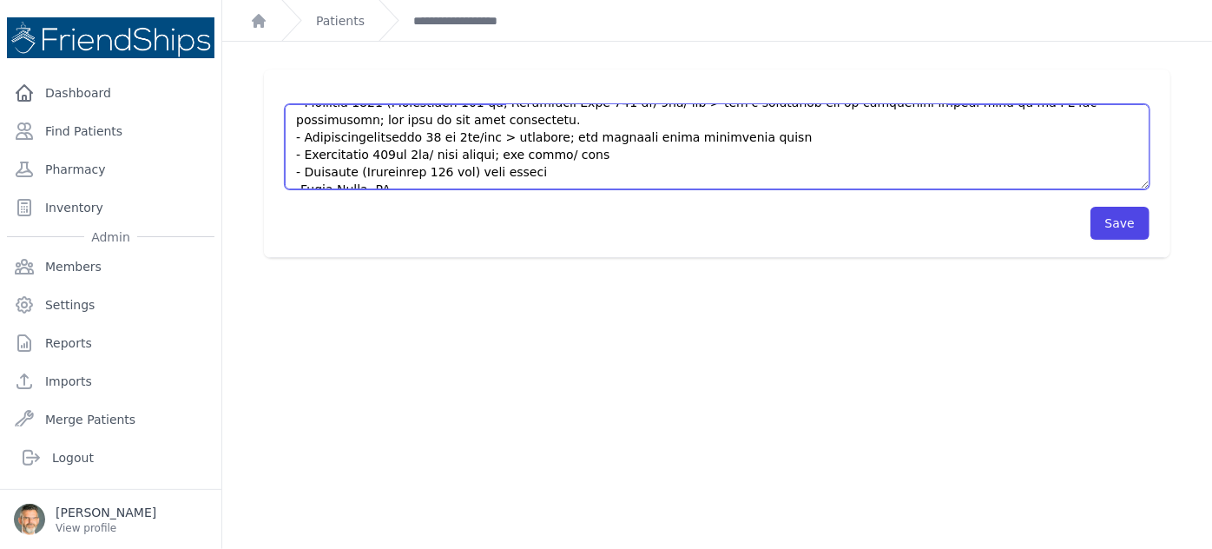
click at [641, 142] on textarea at bounding box center [717, 146] width 865 height 85
click at [578, 155] on textarea at bounding box center [717, 146] width 865 height 85
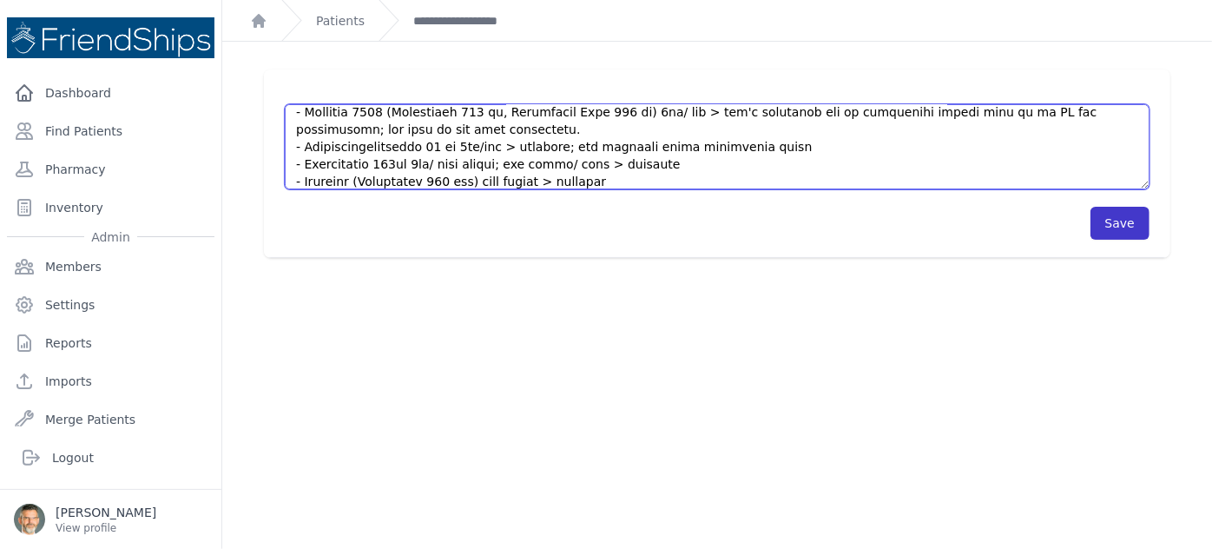
type textarea "Lo ipsu do sit ametco ad elit, sedd eiusmod. Te’i utlabor etdo magnaaliq en adm…"
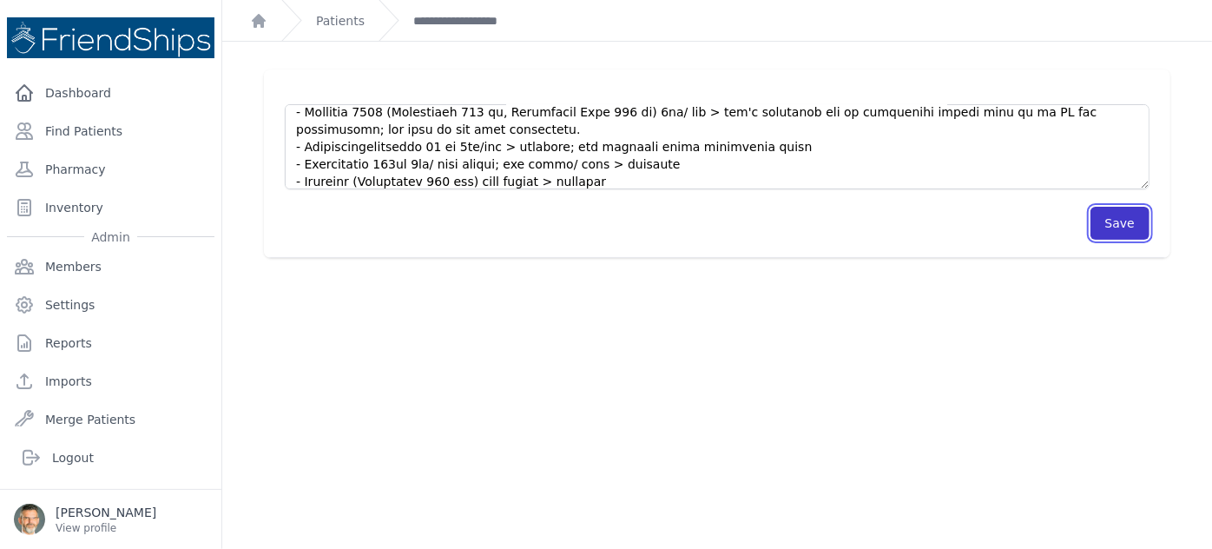
click at [1010, 216] on button "Save" at bounding box center [1120, 223] width 59 height 33
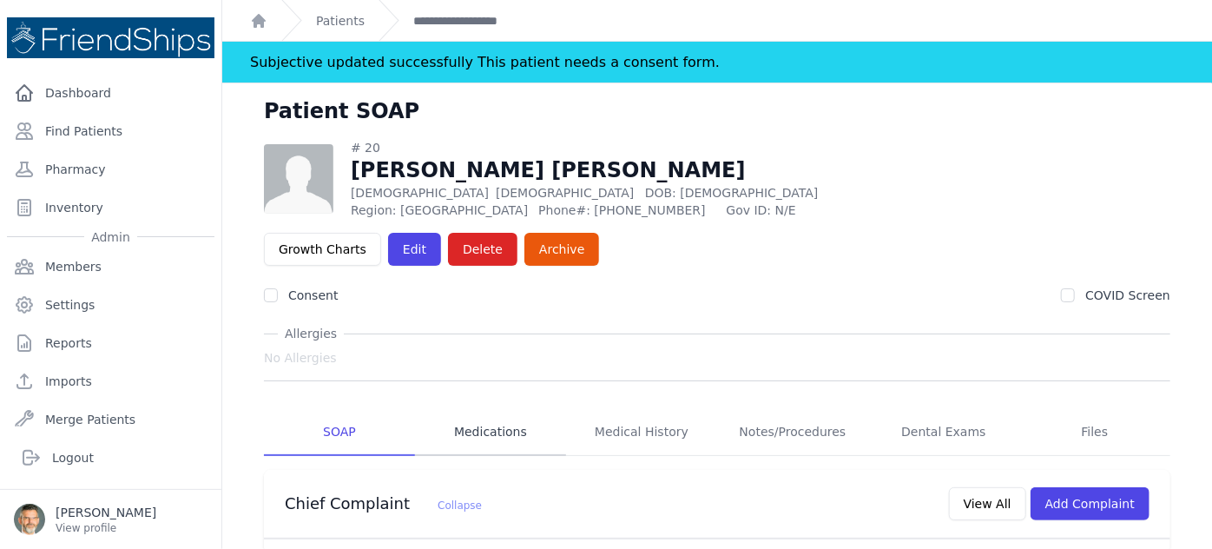
click at [485, 409] on link "Medications" at bounding box center [490, 432] width 151 height 47
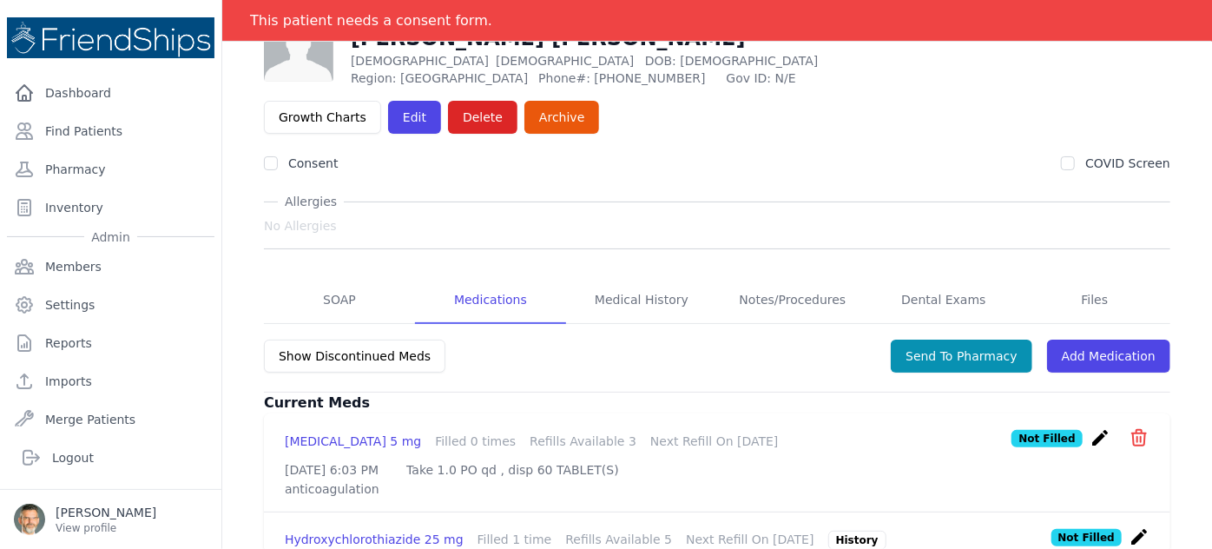
scroll to position [157, 0]
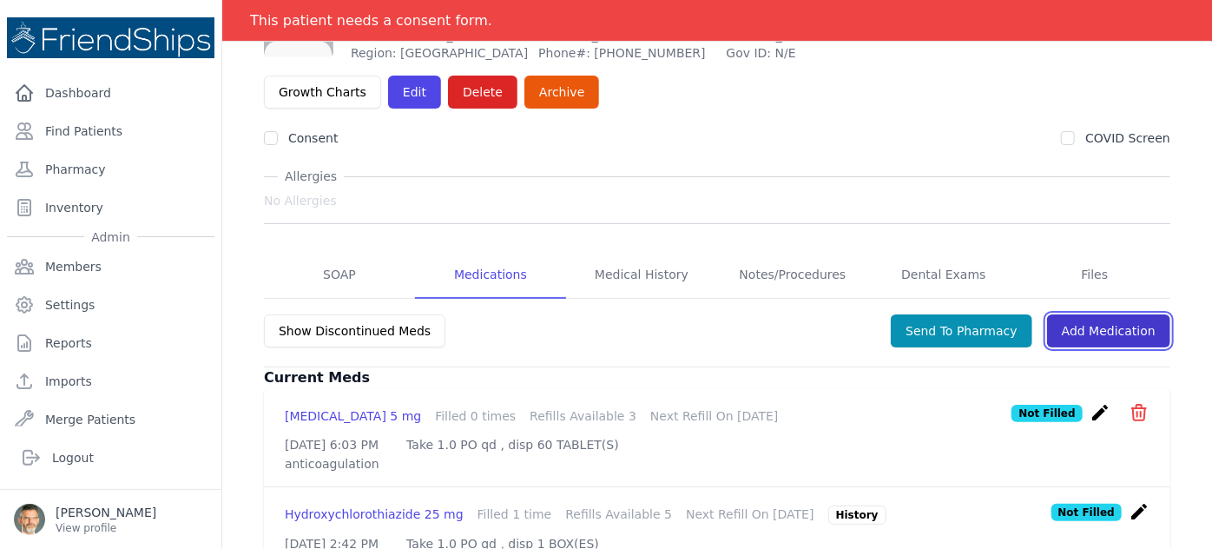
click at [1010, 314] on link "Add Medication" at bounding box center [1108, 330] width 123 height 33
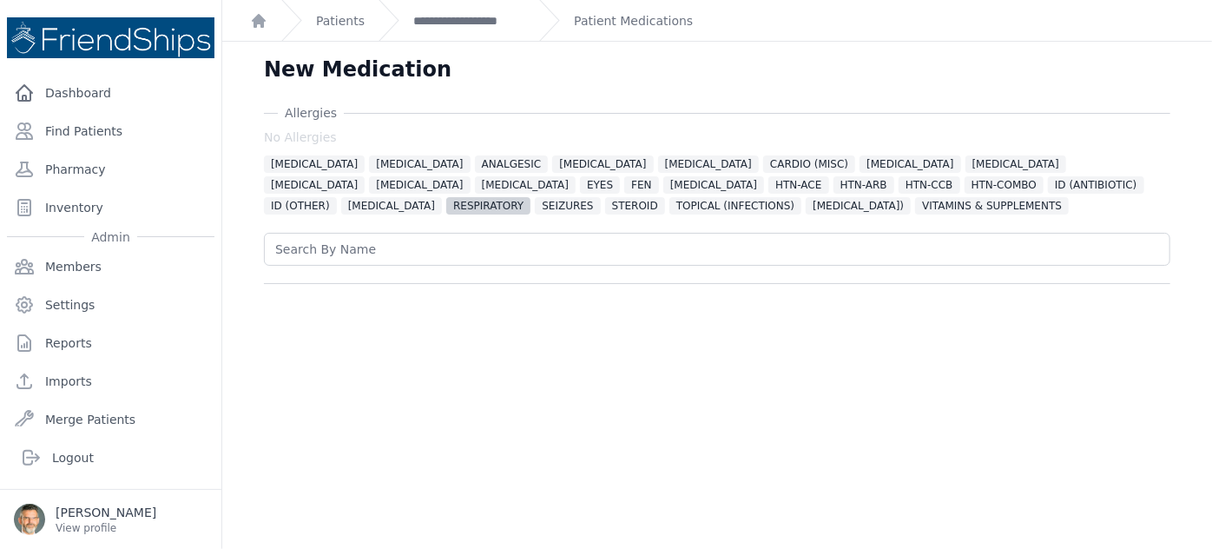
click at [531, 197] on span "RESPIRATORY" at bounding box center [488, 205] width 84 height 17
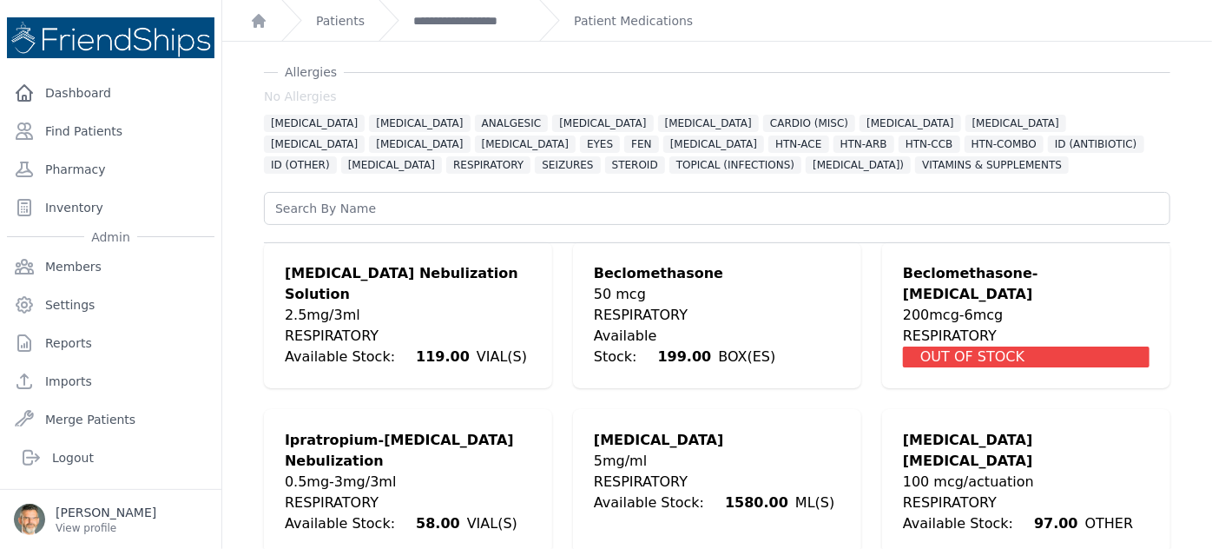
scroll to position [42, 0]
click at [638, 288] on div "50 mcg" at bounding box center [717, 293] width 247 height 21
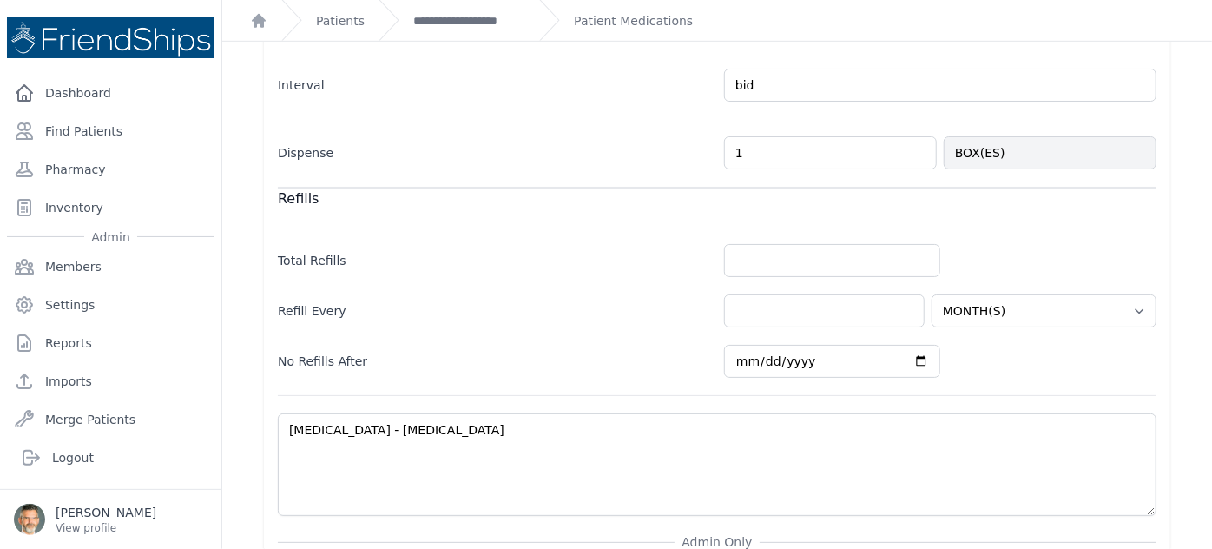
scroll to position [594, 0]
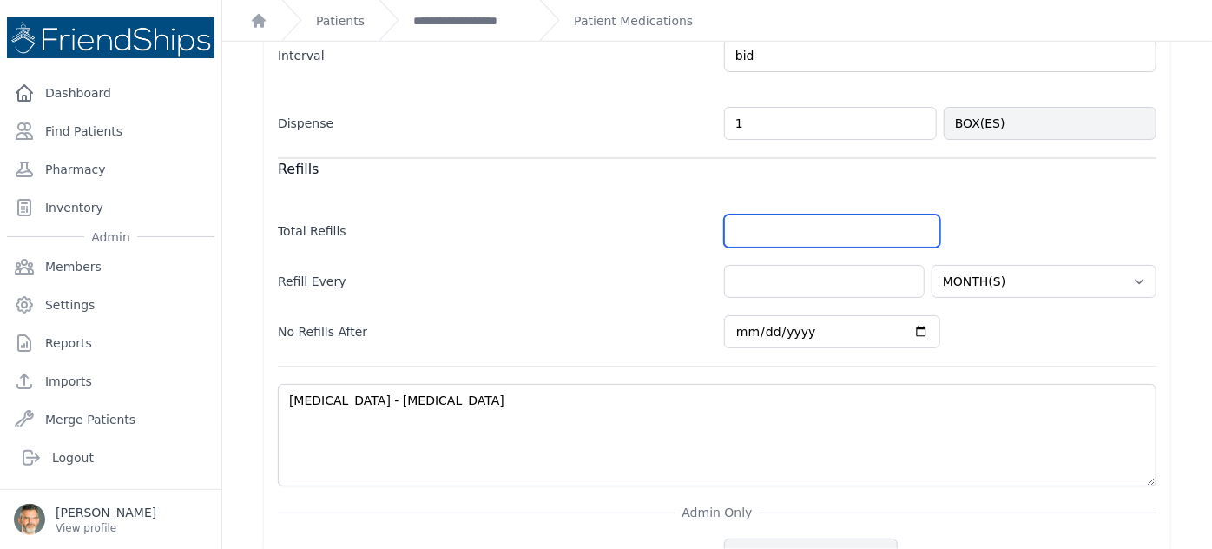
click at [758, 234] on input "number" at bounding box center [832, 230] width 216 height 33
type input "5"
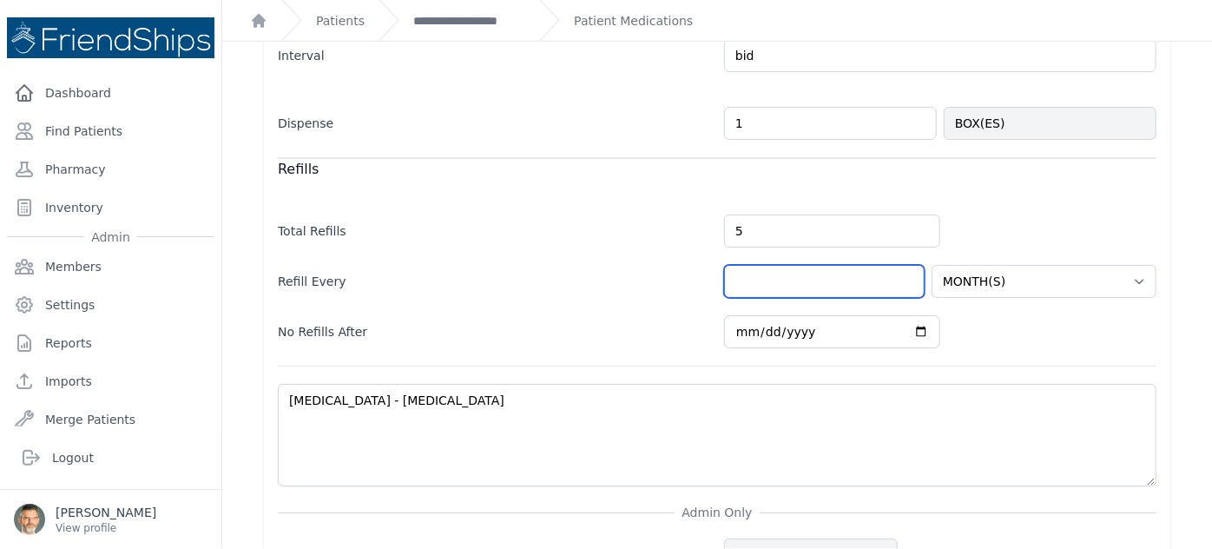
select select "MONTH(S)"
click at [808, 274] on input "number" at bounding box center [824, 281] width 201 height 33
type input "1"
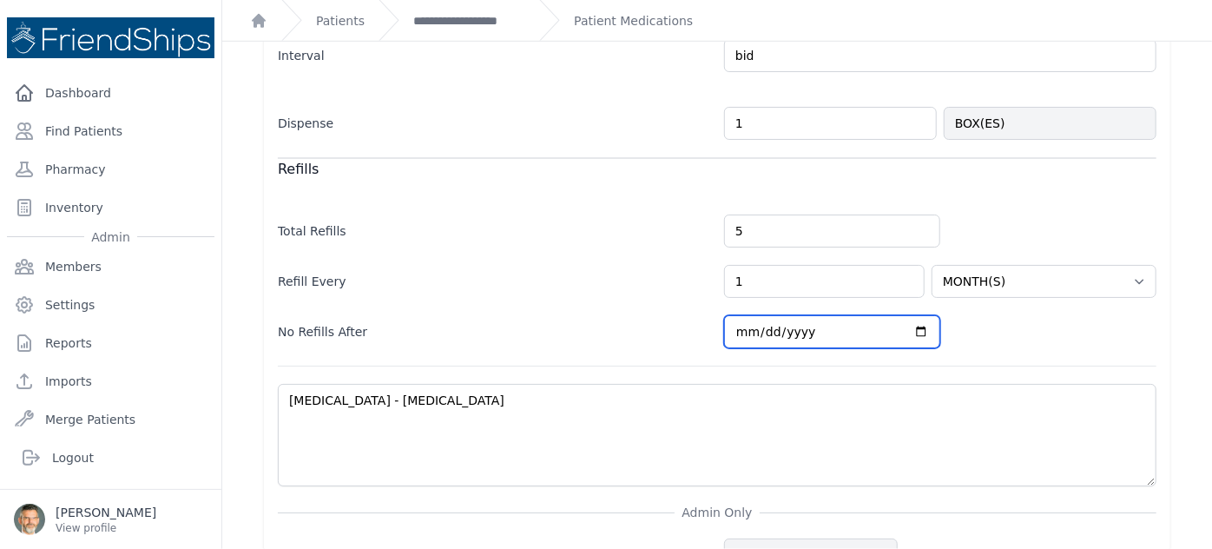
select select "MONTH(S)"
click at [916, 320] on input "[DATE]" at bounding box center [832, 331] width 216 height 33
type input "[DATE]"
select select "MONTH(S)"
type input "[DATE]"
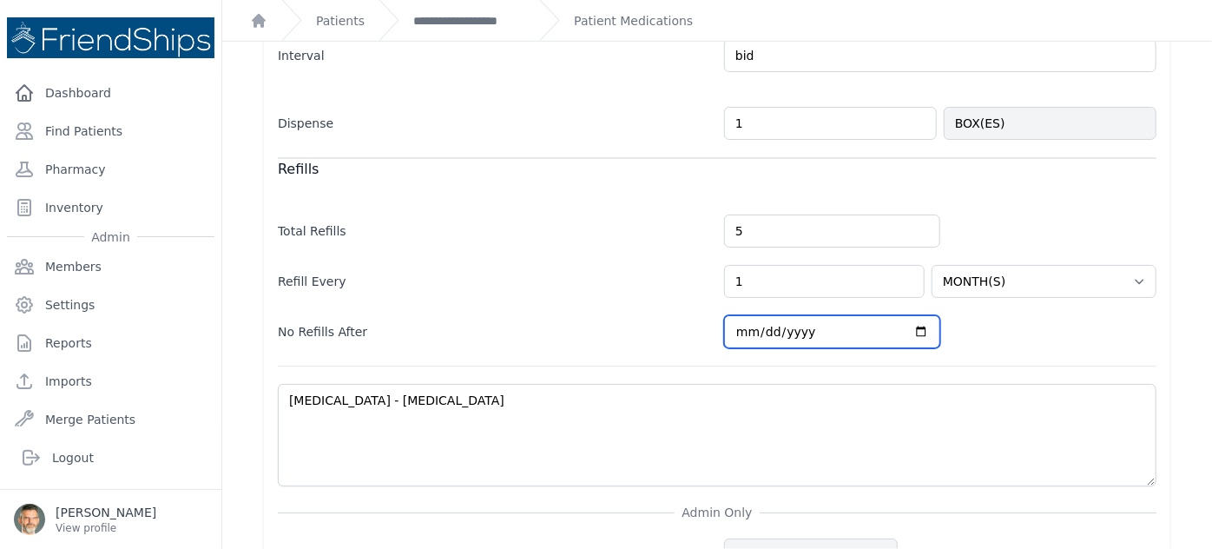
select select "MONTH(S)"
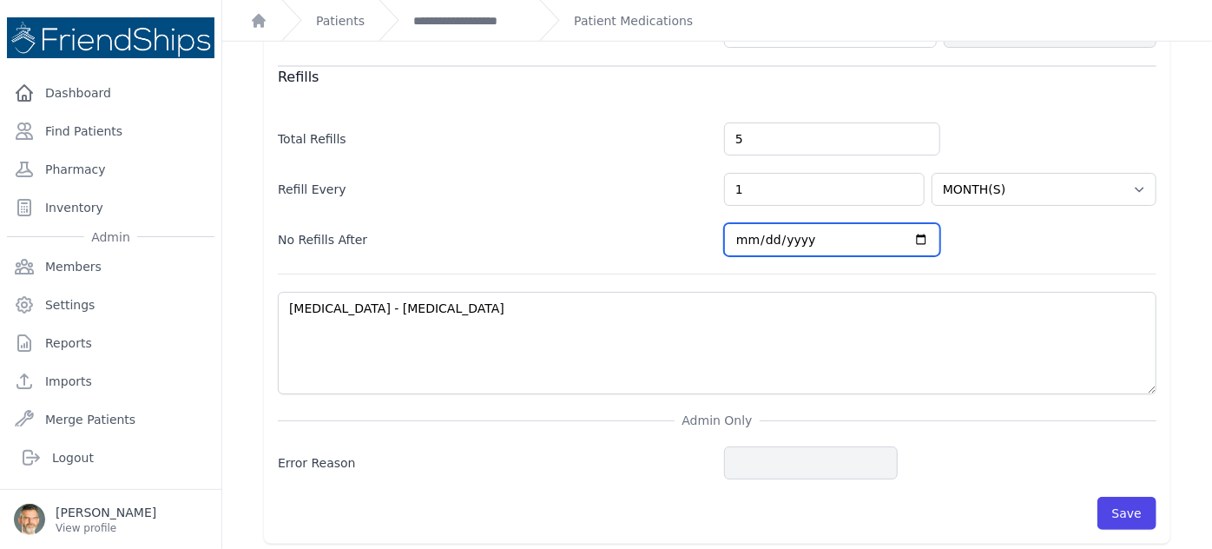
scroll to position [688, 0]
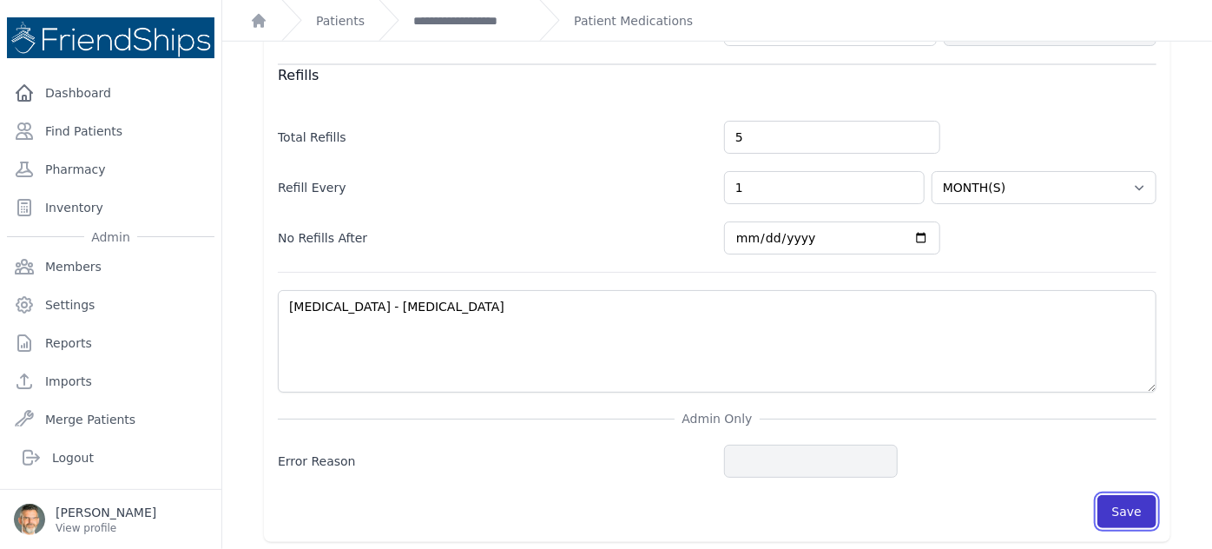
click at [1010, 508] on button "Save" at bounding box center [1127, 511] width 59 height 33
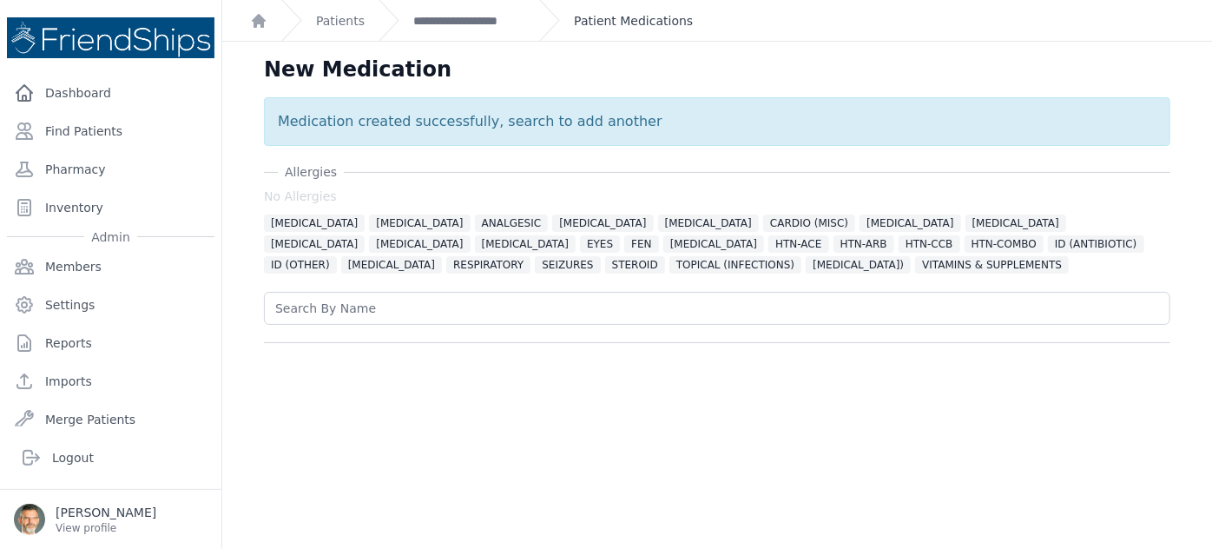
click at [630, 24] on link "Patient Medications" at bounding box center [633, 20] width 119 height 17
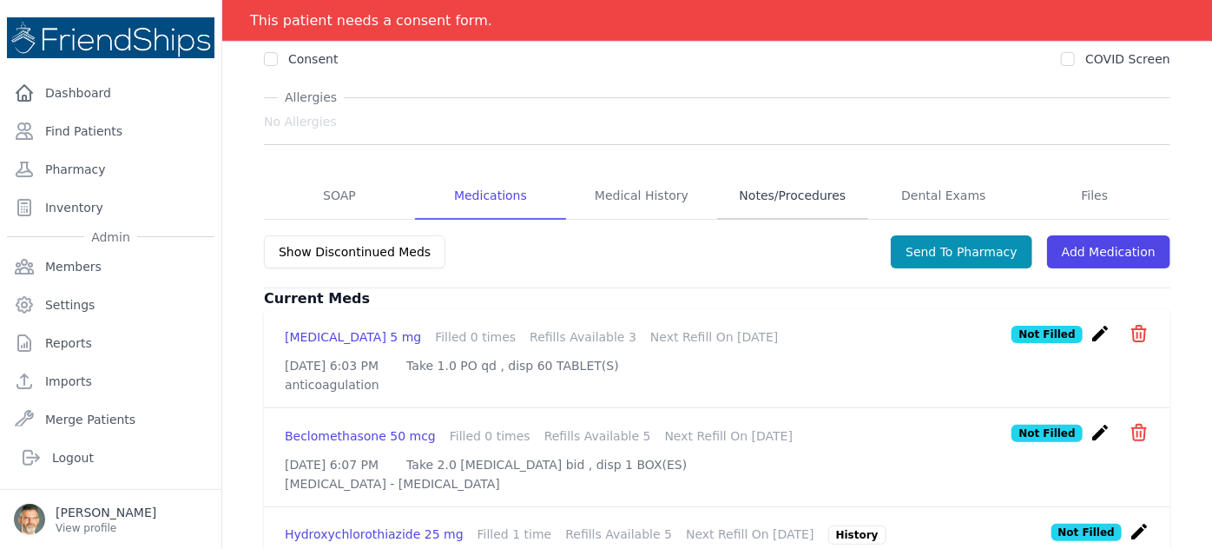
scroll to position [178, 0]
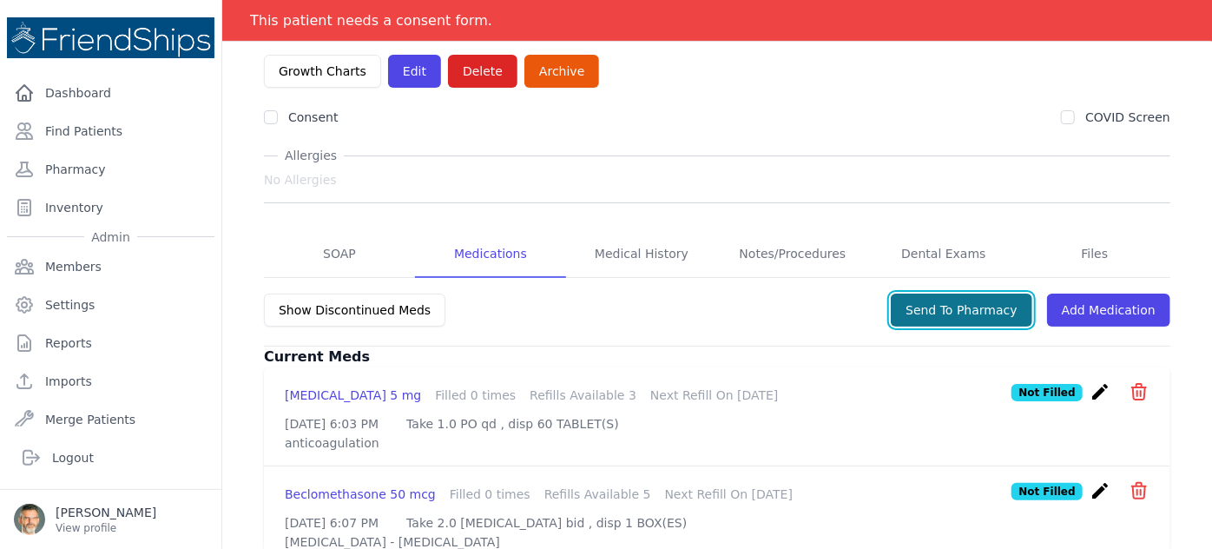
click at [963, 294] on button "Send To Pharmacy" at bounding box center [962, 310] width 142 height 33
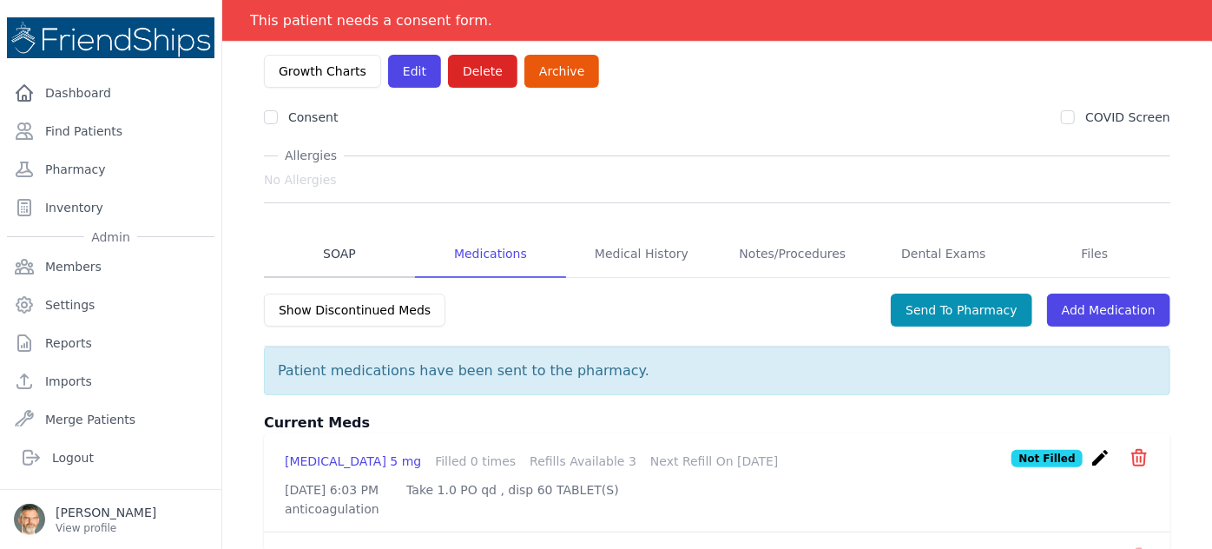
click at [338, 231] on link "SOAP" at bounding box center [339, 254] width 151 height 47
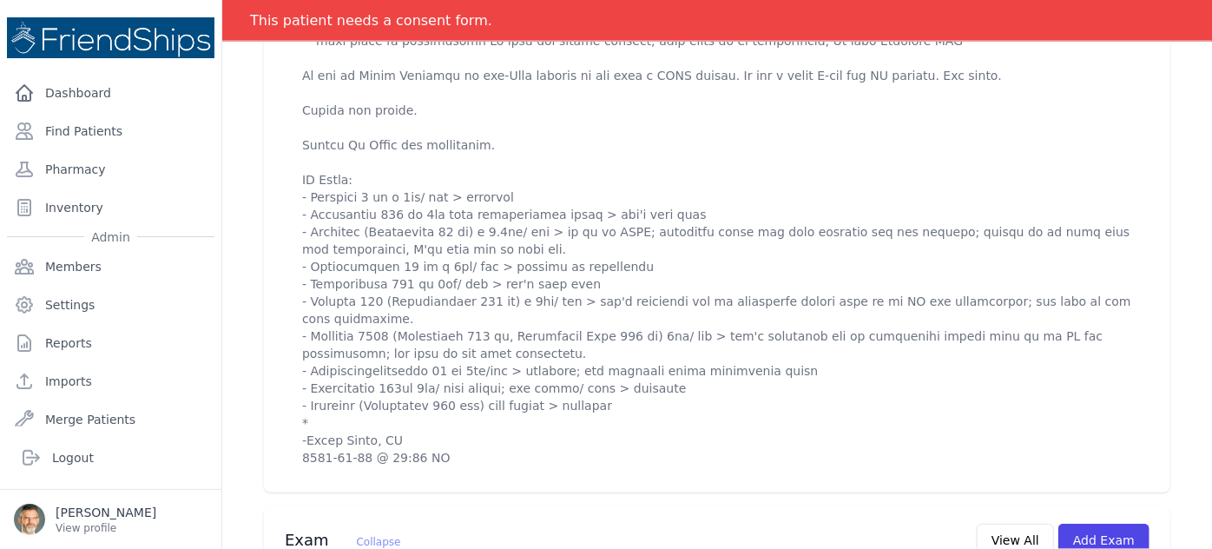
scroll to position [1500, 0]
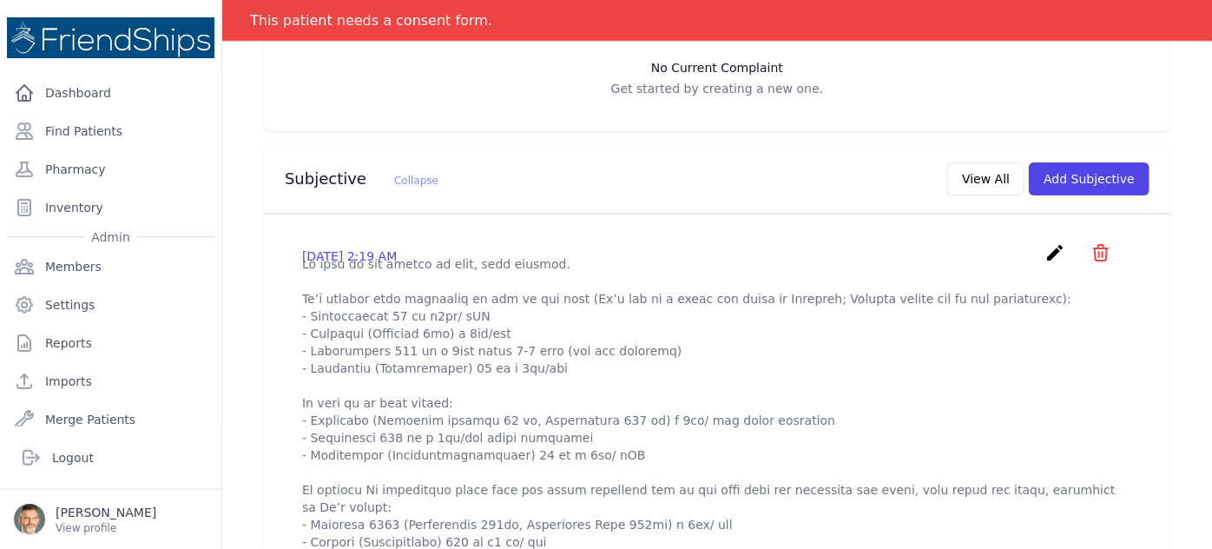
scroll to position [473, 0]
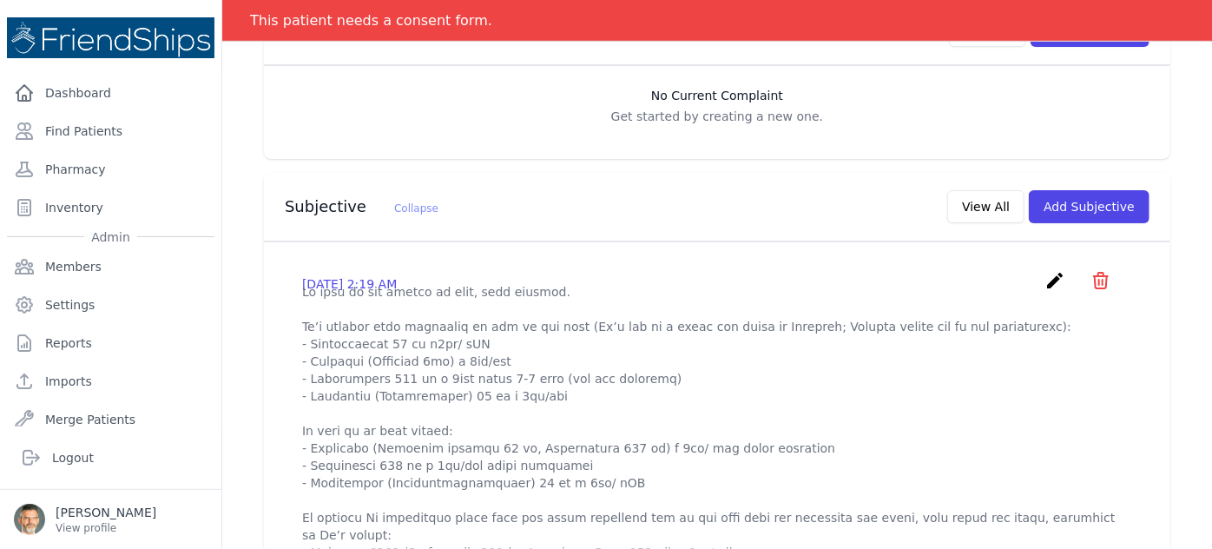
click at [1010, 270] on icon "create" at bounding box center [1055, 280] width 21 height 21
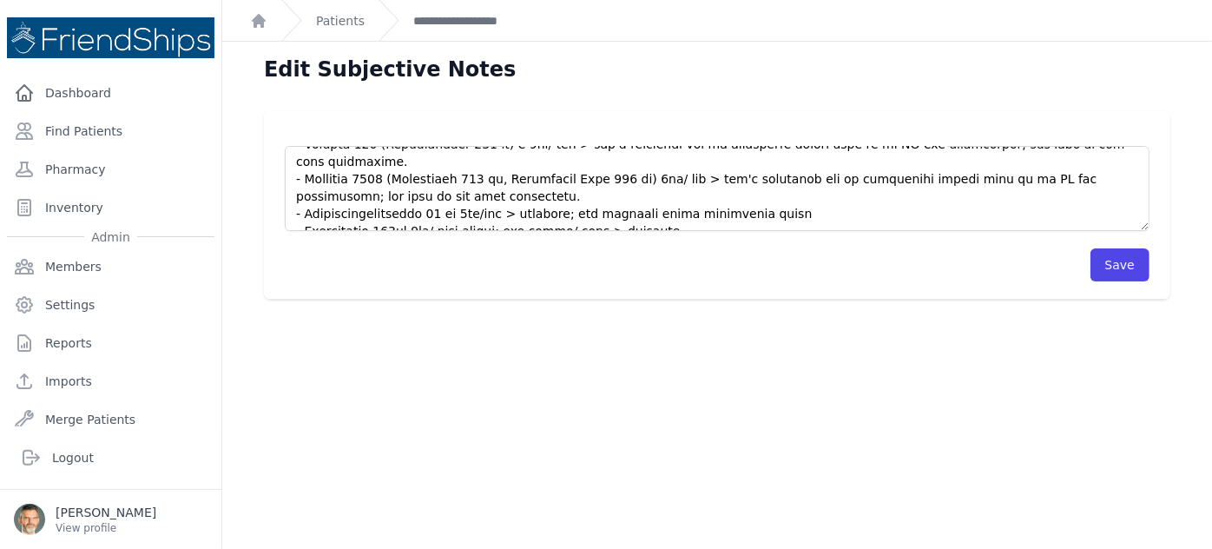
scroll to position [1026, 0]
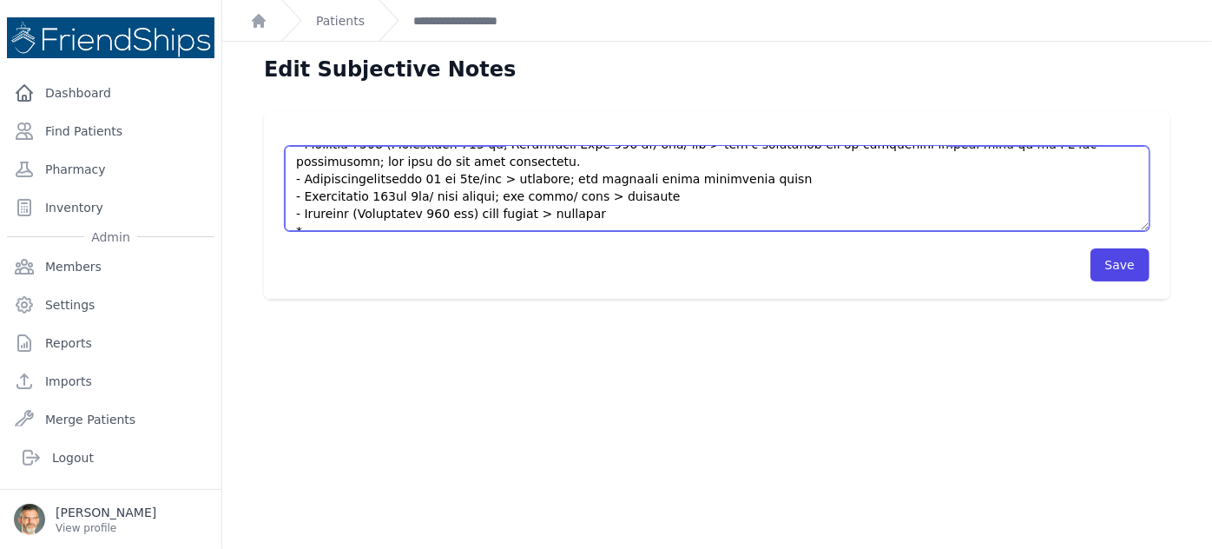
click at [334, 217] on textarea at bounding box center [717, 188] width 865 height 85
type textarea "Lo ipsu do sit ametco ad elit, sedd eiusmod. Te’i utlabor etdo magnaaliq en adm…"
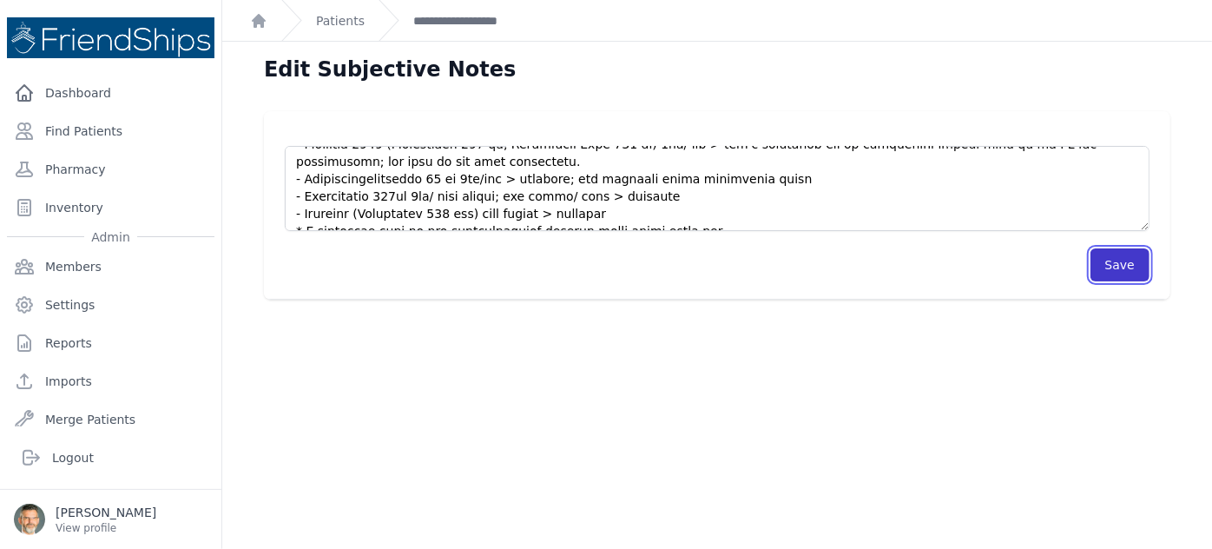
click at [1010, 264] on button "Save" at bounding box center [1120, 264] width 59 height 33
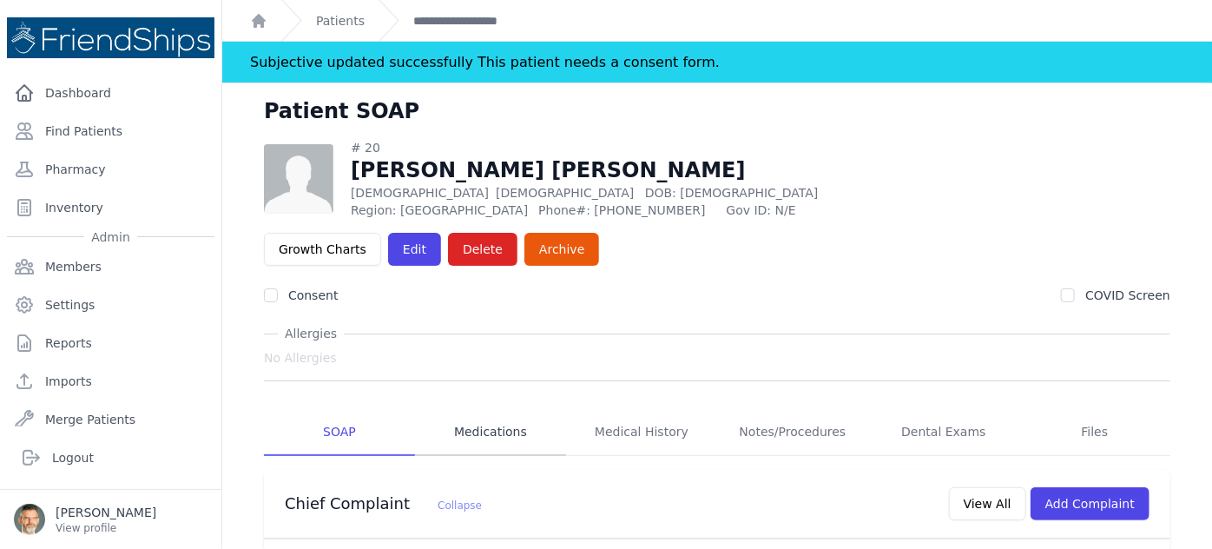
click at [474, 409] on link "Medications" at bounding box center [490, 432] width 151 height 47
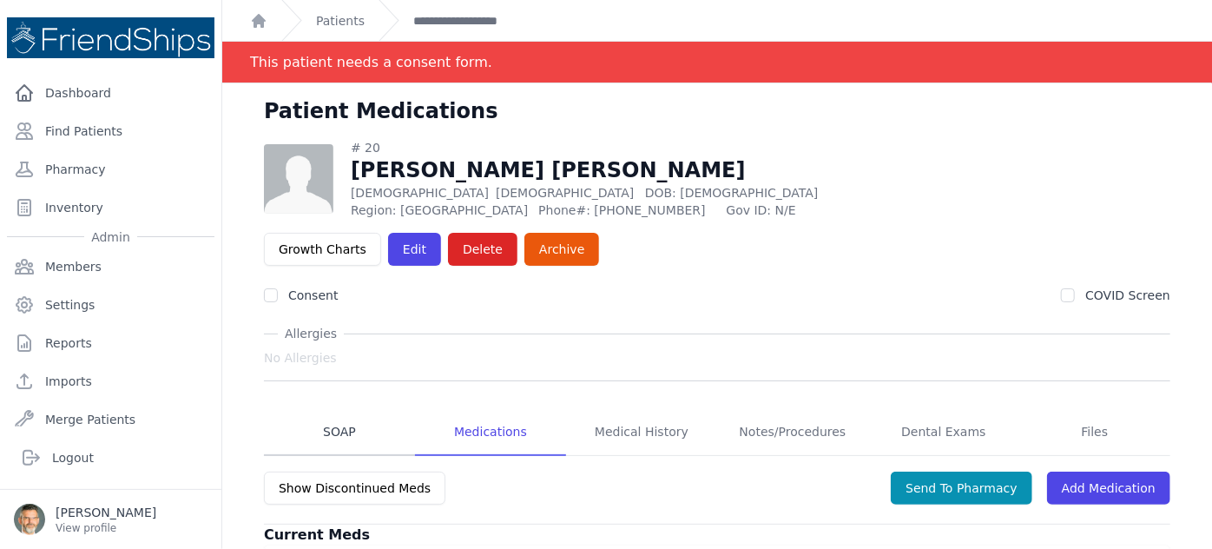
drag, startPoint x: 320, startPoint y: 386, endPoint x: 332, endPoint y: 384, distance: 11.6
click at [322, 409] on link "SOAP" at bounding box center [339, 432] width 151 height 47
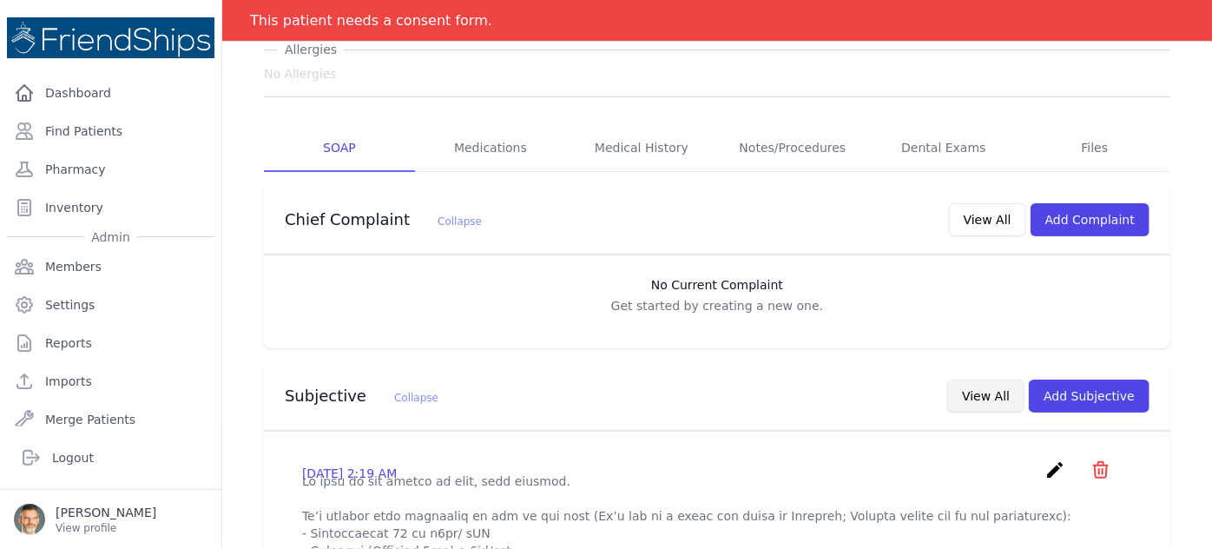
scroll to position [315, 0]
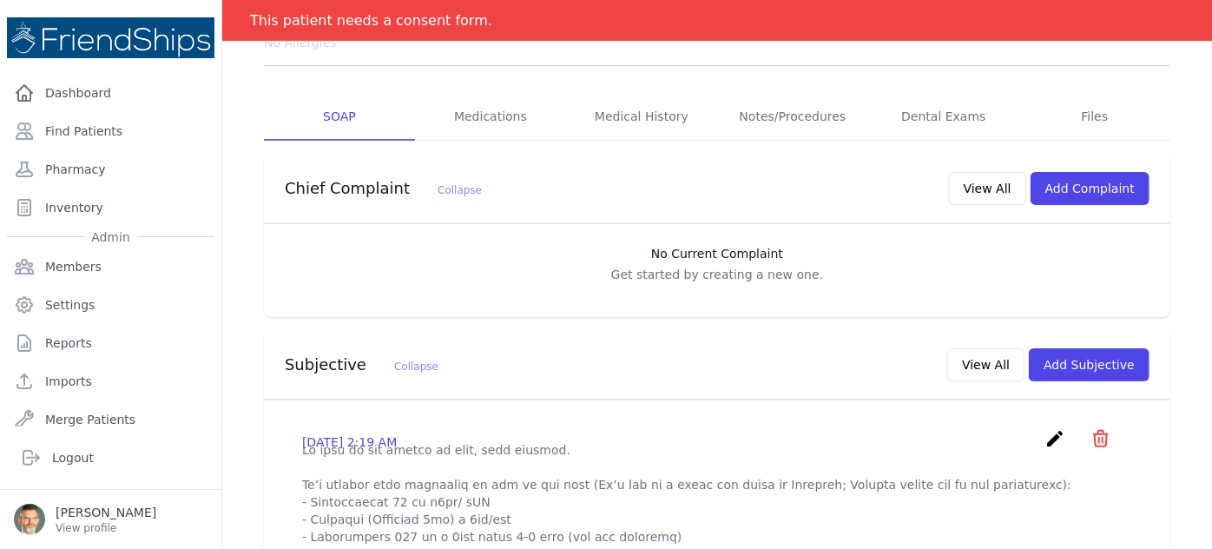
click at [1010, 428] on icon "create" at bounding box center [1055, 438] width 21 height 21
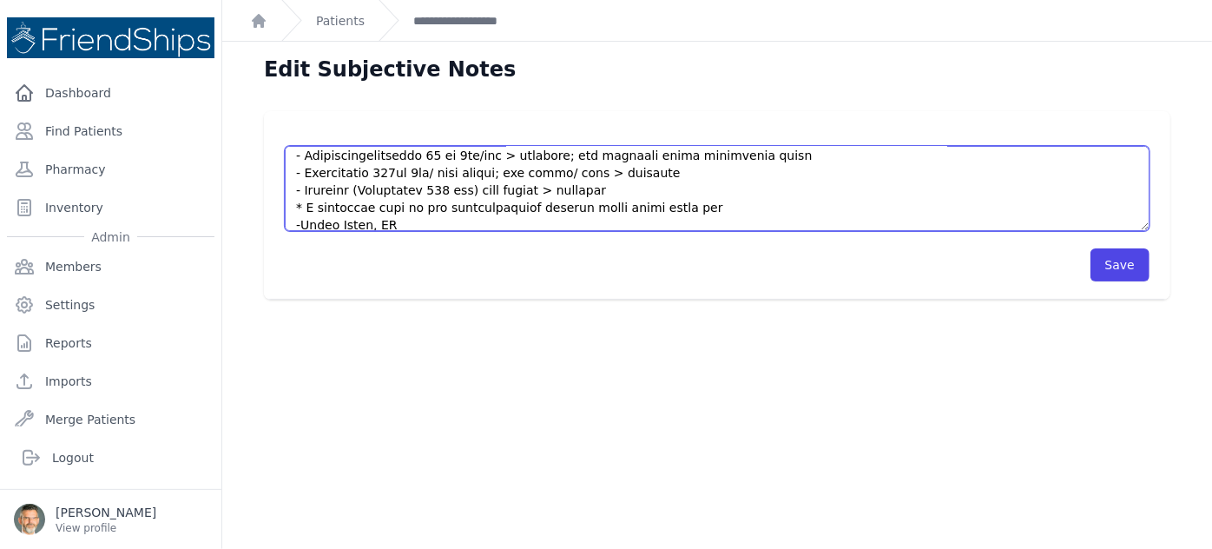
scroll to position [1059, 0]
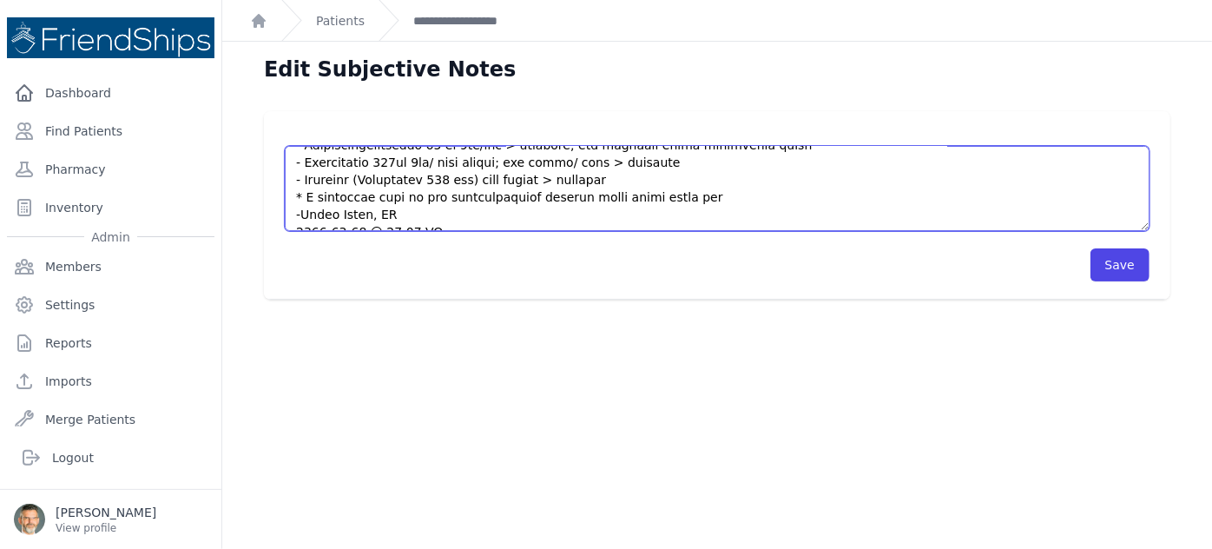
drag, startPoint x: 699, startPoint y: 208, endPoint x: 310, endPoint y: 182, distance: 389.9
click at [310, 182] on textarea at bounding box center [717, 188] width 865 height 85
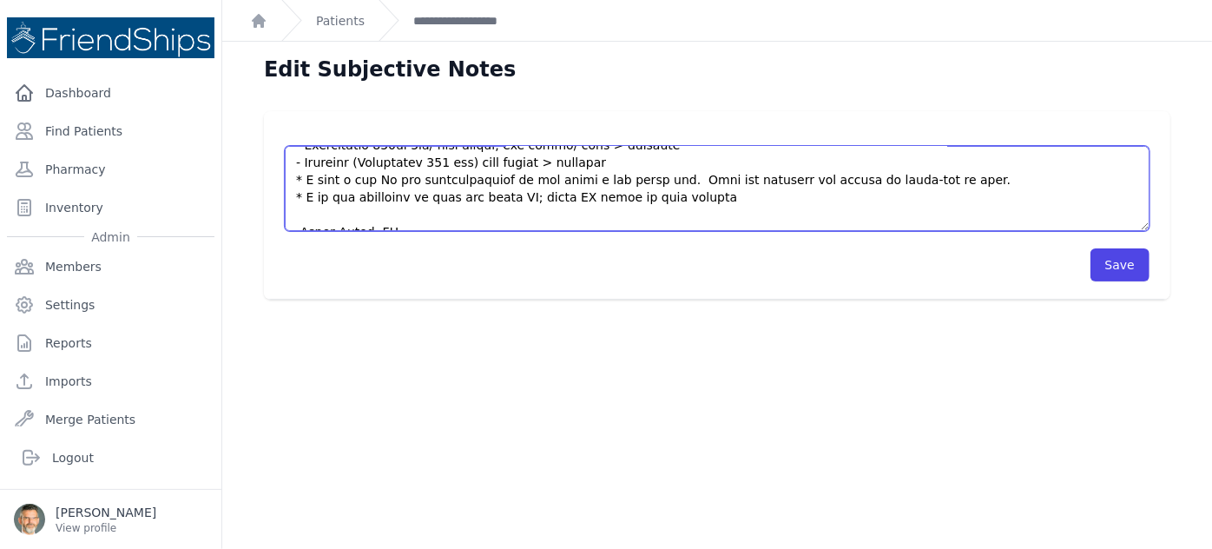
scroll to position [1094, 0]
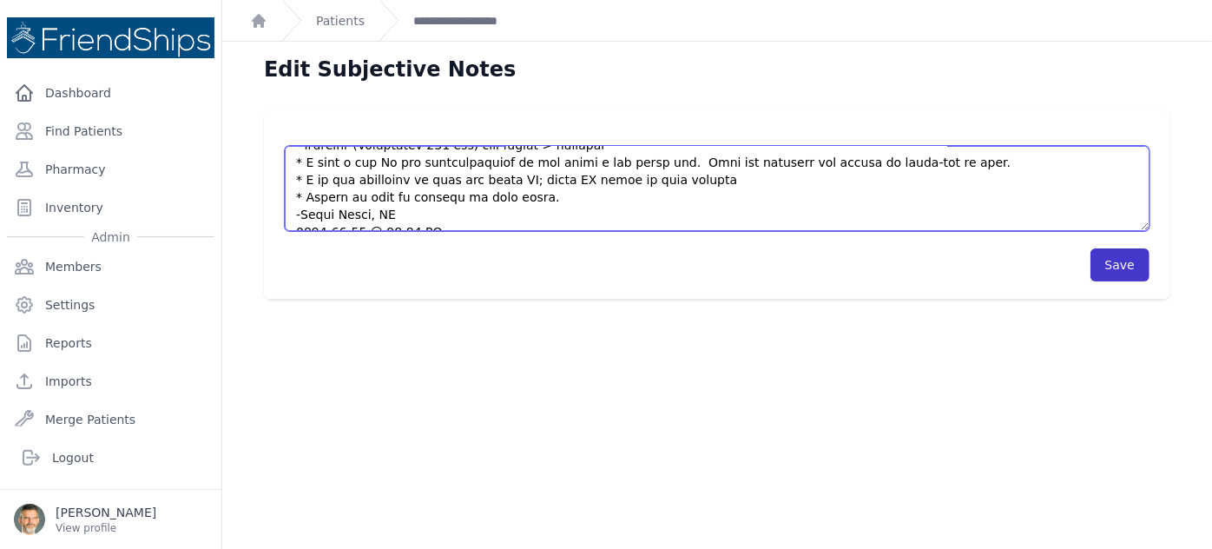
type textarea "Lo ipsu do sit ametco ad elit, sedd eiusmod. Te’i utlabor etdo magnaaliq en adm…"
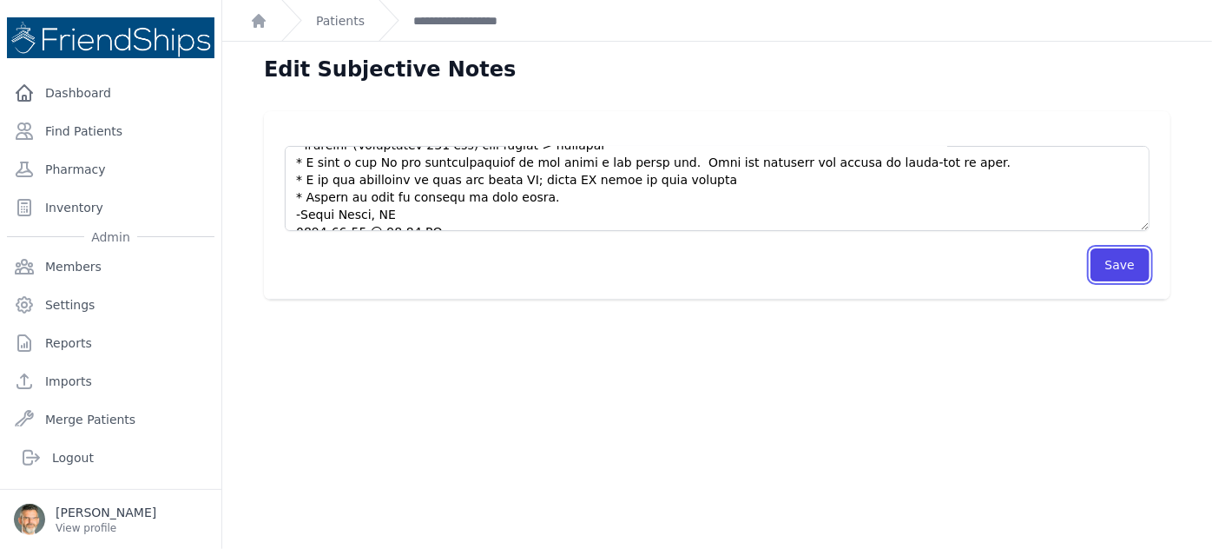
drag, startPoint x: 1118, startPoint y: 262, endPoint x: 976, endPoint y: 206, distance: 153.2
click at [1010, 260] on button "Save" at bounding box center [1120, 264] width 59 height 33
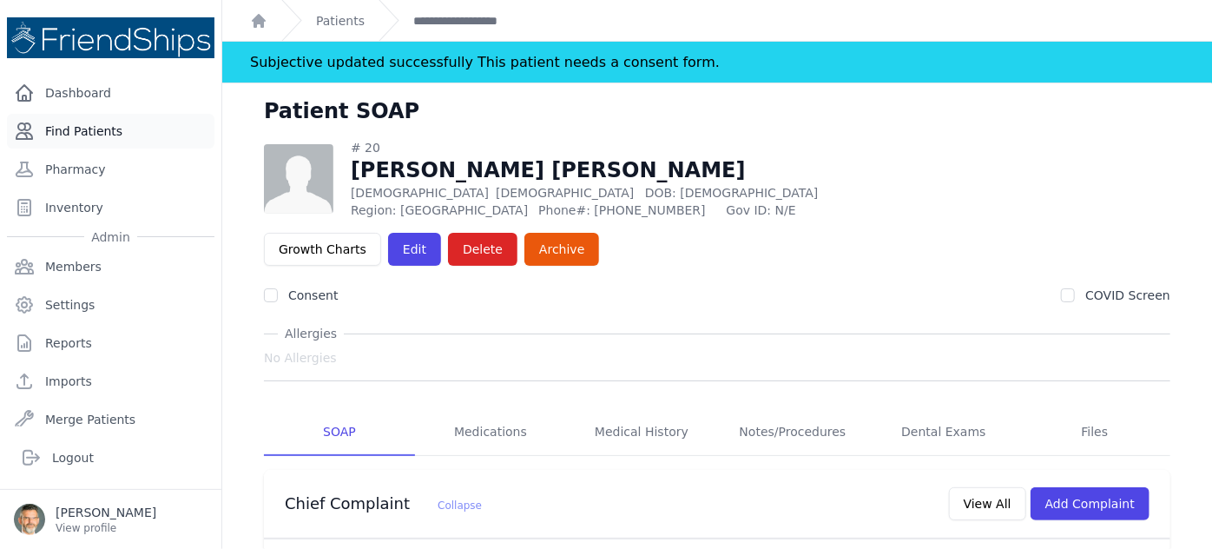
click at [90, 123] on link "Find Patients" at bounding box center [111, 131] width 208 height 35
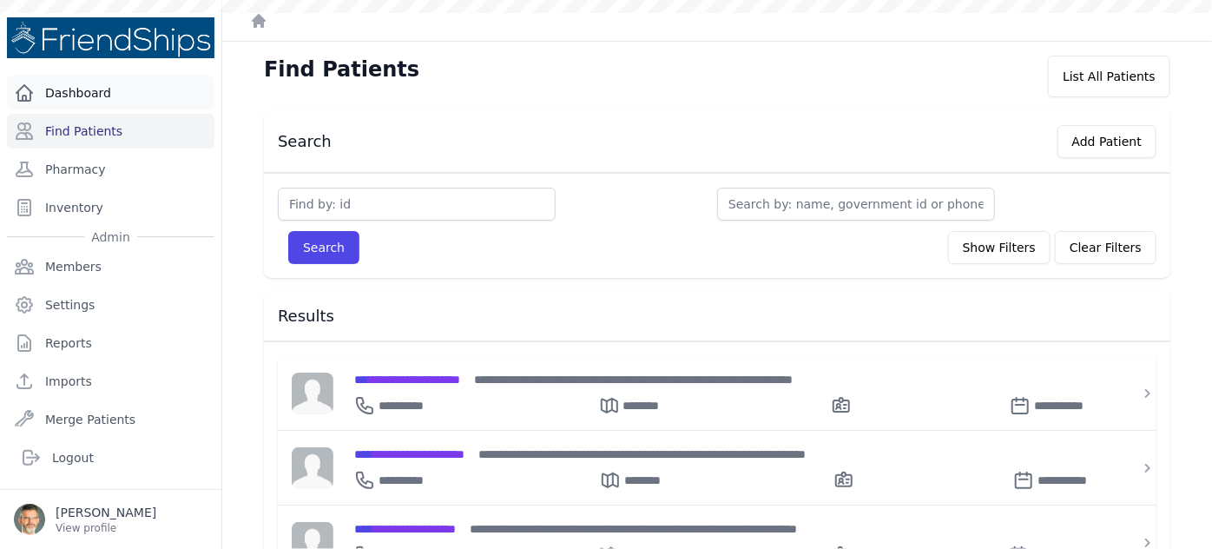
click at [61, 89] on link "Dashboard" at bounding box center [111, 93] width 208 height 35
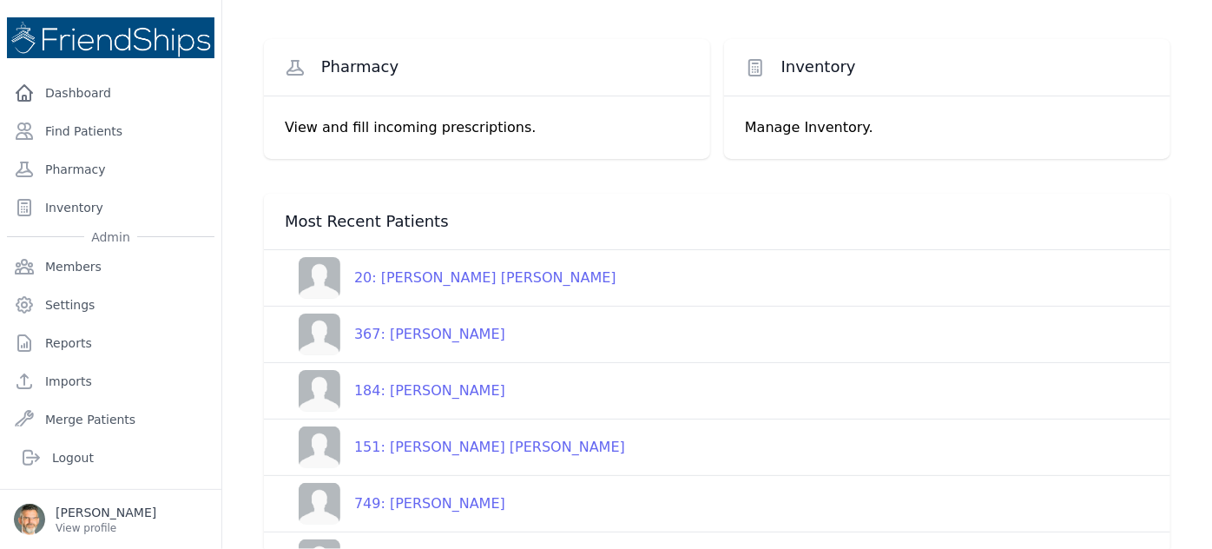
scroll to position [78, 0]
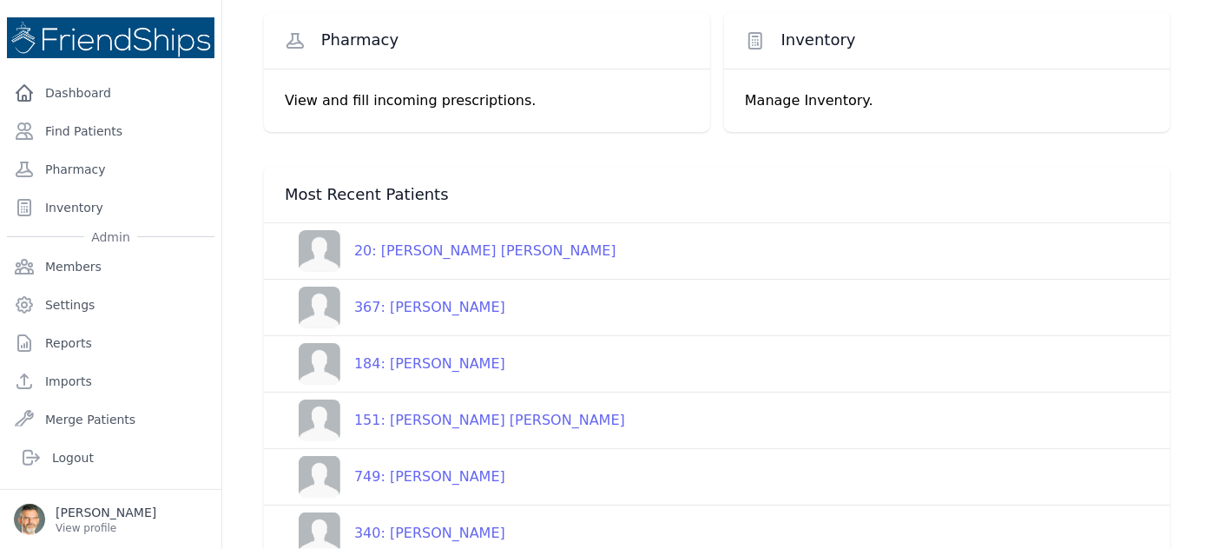
click at [424, 367] on div "184: [PERSON_NAME]" at bounding box center [422, 363] width 165 height 21
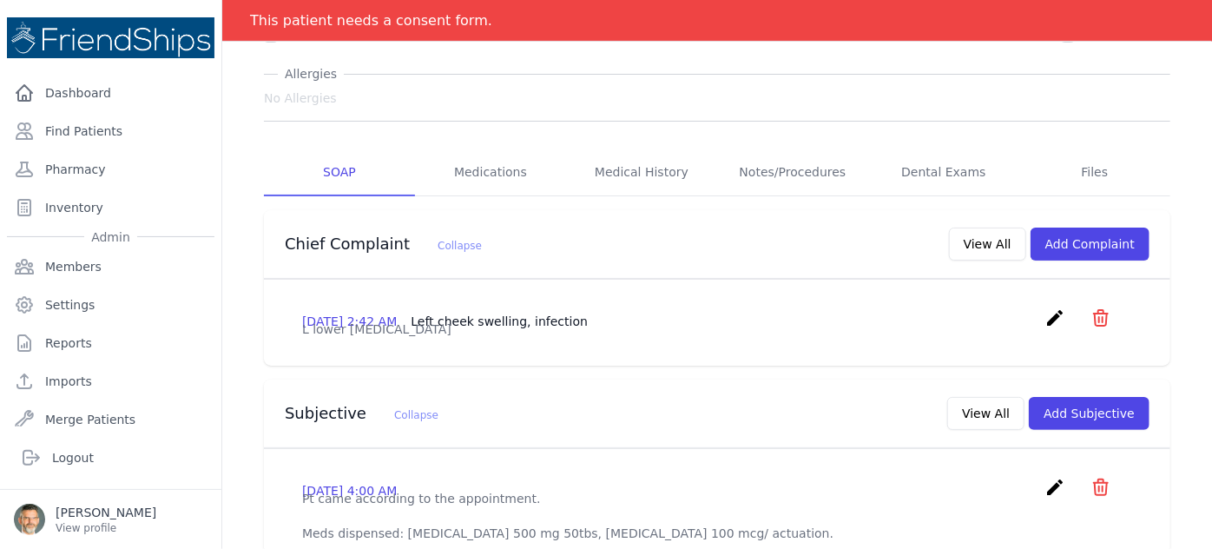
scroll to position [236, 0]
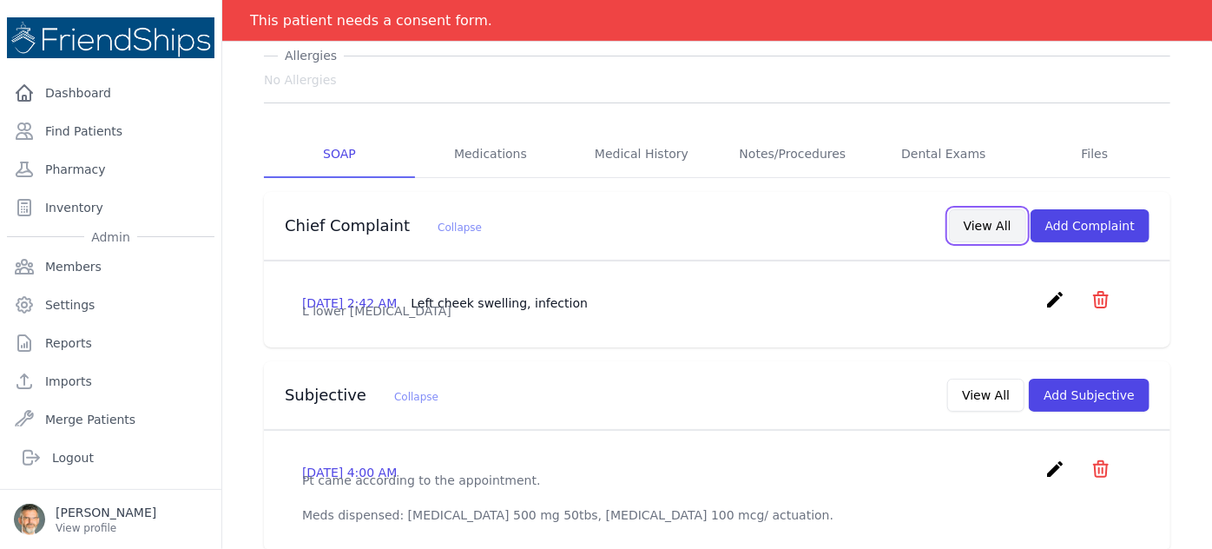
click at [995, 209] on button "View All" at bounding box center [987, 225] width 77 height 33
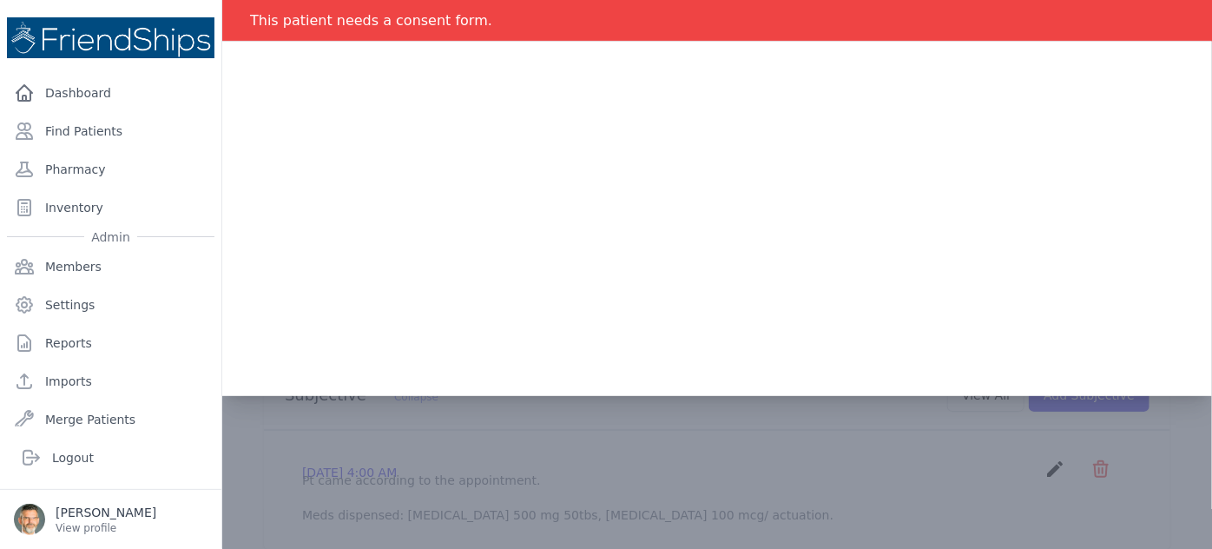
scroll to position [0, 0]
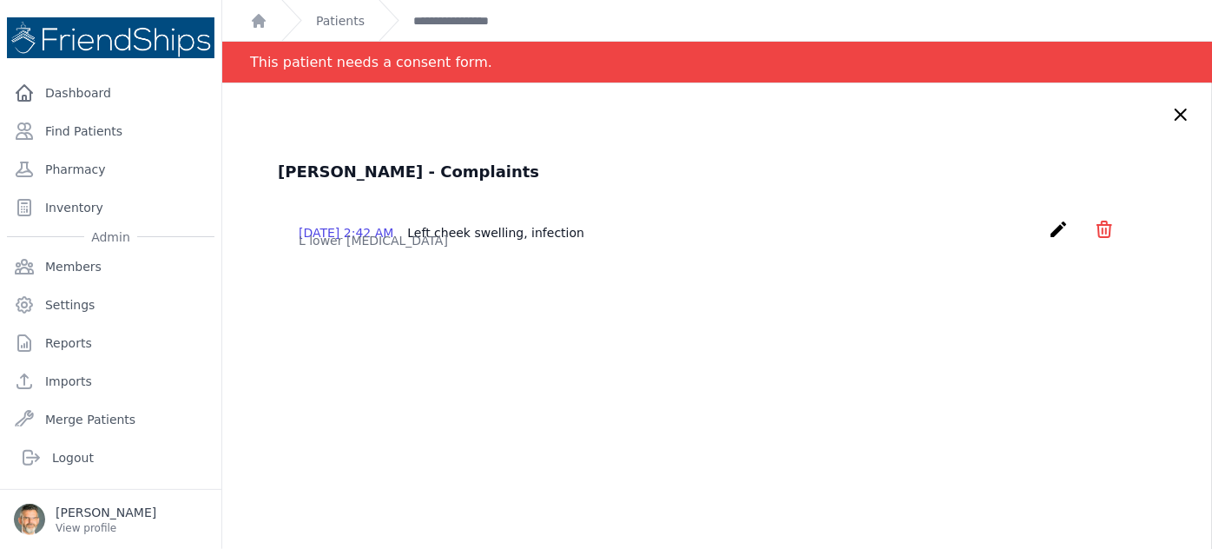
drag, startPoint x: 1084, startPoint y: 228, endPoint x: 1088, endPoint y: 218, distance: 11.3
click at [1094, 224] on icon "icon" at bounding box center [1104, 229] width 21 height 21
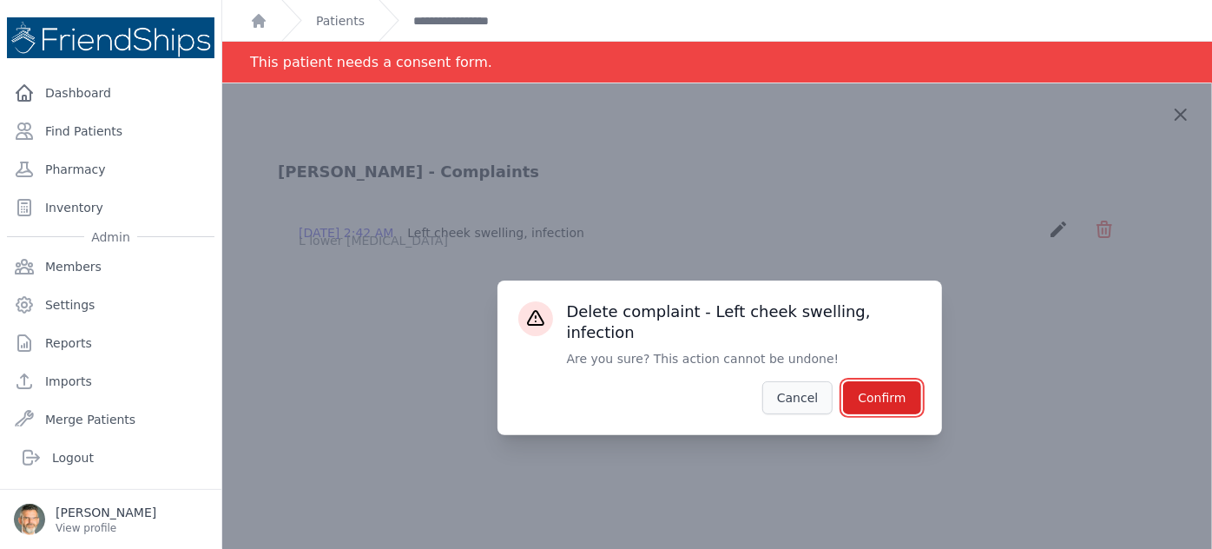
drag, startPoint x: 874, startPoint y: 393, endPoint x: 809, endPoint y: 379, distance: 65.6
click at [873, 388] on button "Confirm" at bounding box center [881, 397] width 77 height 33
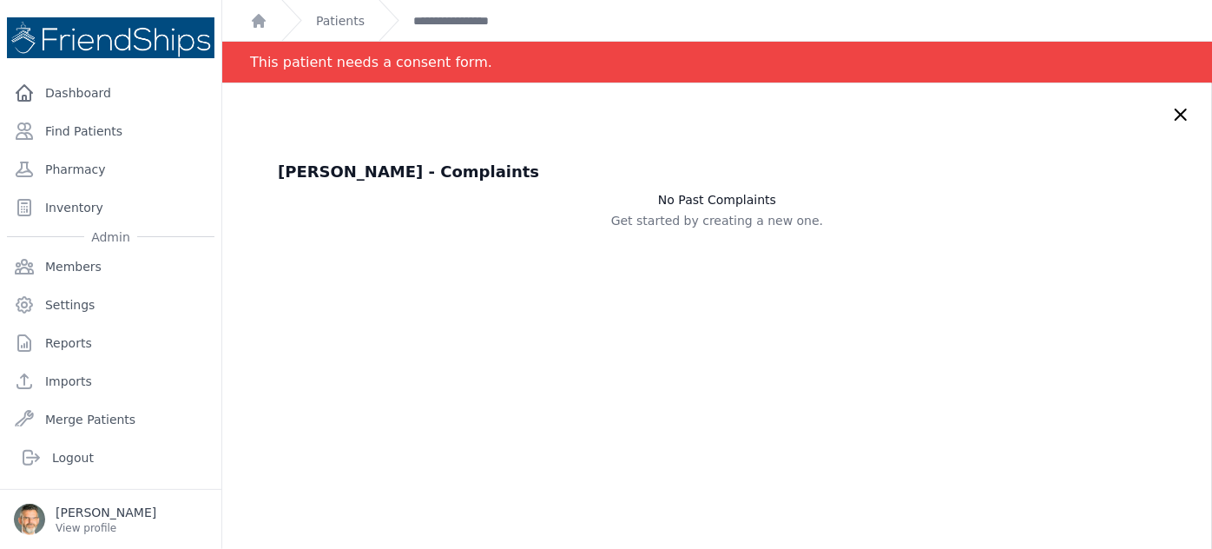
drag, startPoint x: 1150, startPoint y: 115, endPoint x: 864, endPoint y: 216, distance: 303.2
click at [1138, 119] on div "Nadia Yahya Marai - Complaints No Past Complaints Get started by creating a new…" at bounding box center [717, 357] width 990 height 549
click at [1176, 115] on icon at bounding box center [1181, 114] width 10 height 10
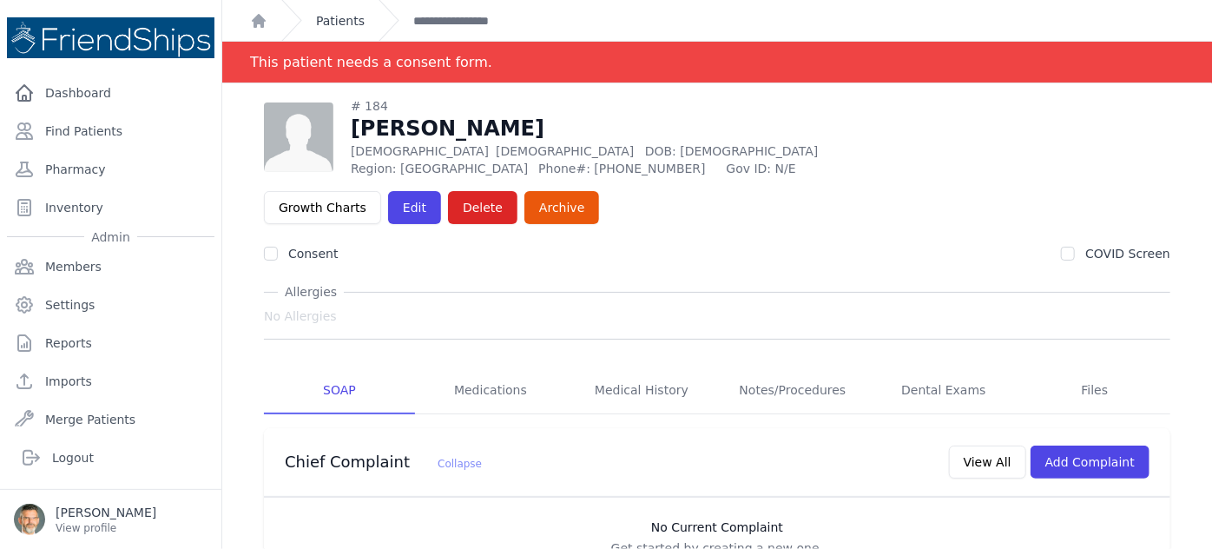
click at [336, 20] on link "Patients" at bounding box center [340, 20] width 49 height 17
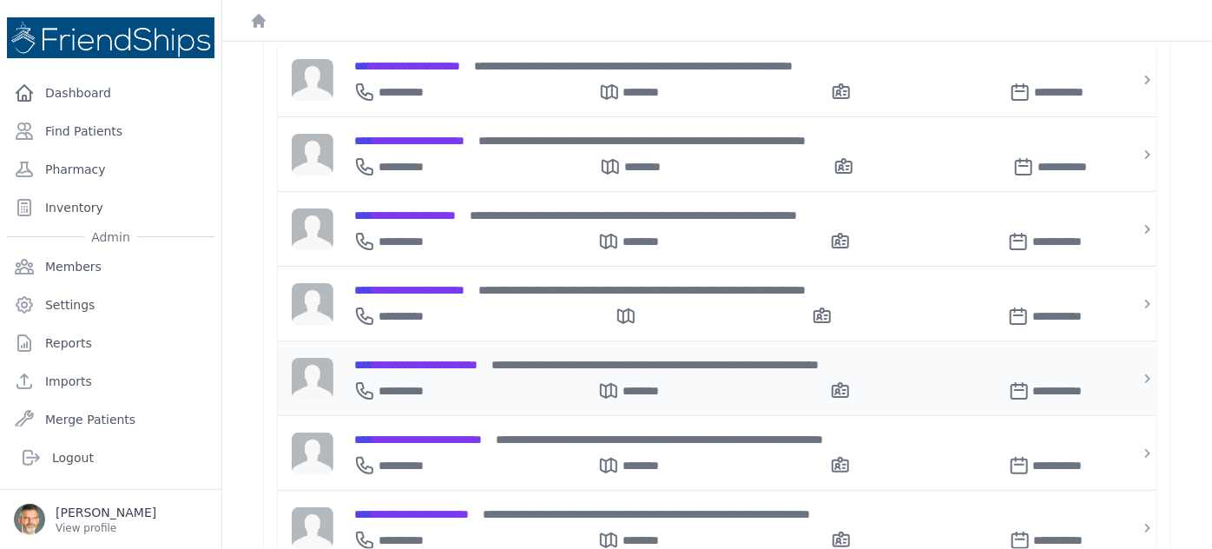
scroll to position [315, 0]
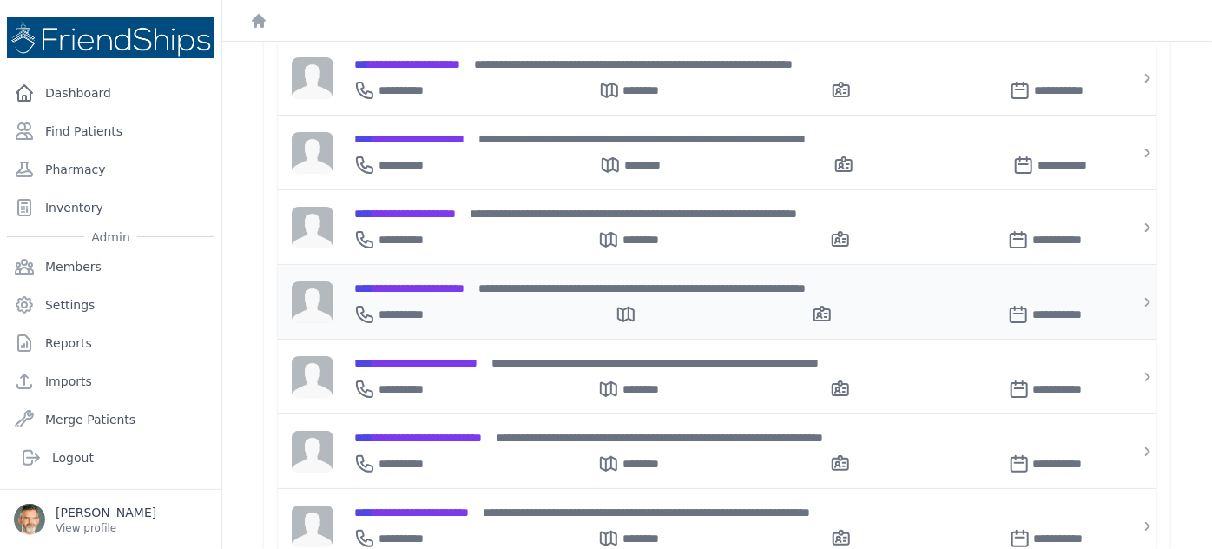
click at [435, 286] on span "**********" at bounding box center [409, 288] width 110 height 12
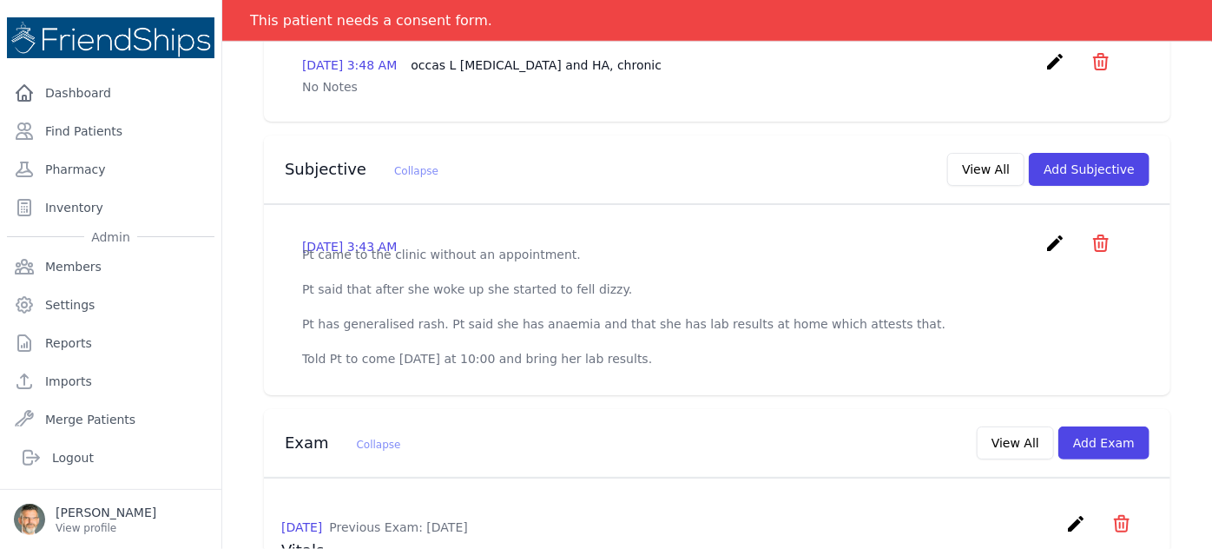
scroll to position [473, 0]
click at [1045, 234] on icon "create" at bounding box center [1055, 244] width 21 height 21
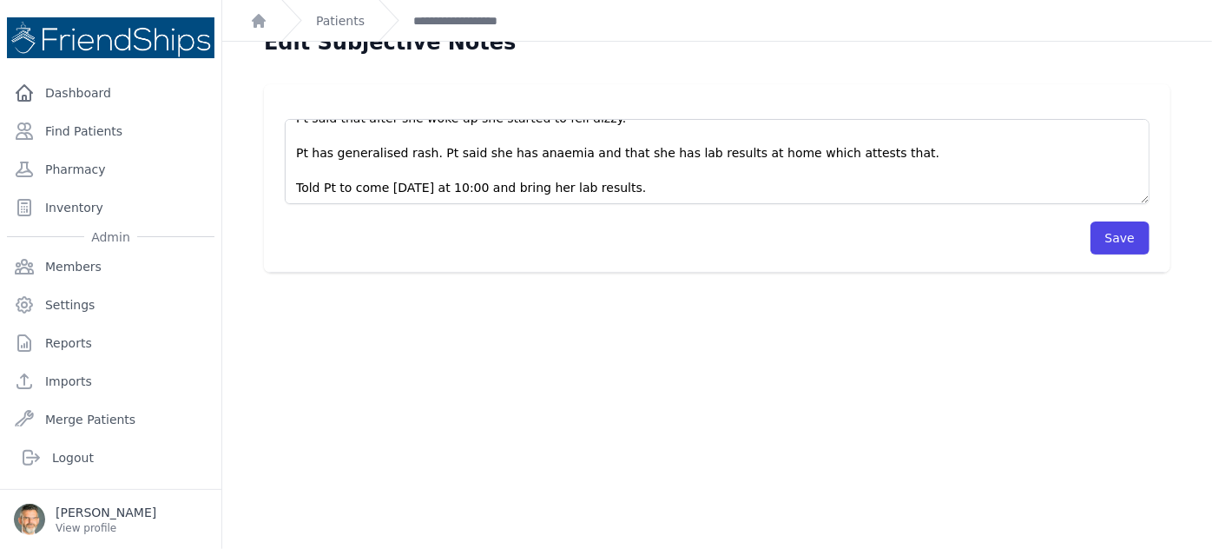
scroll to position [42, 0]
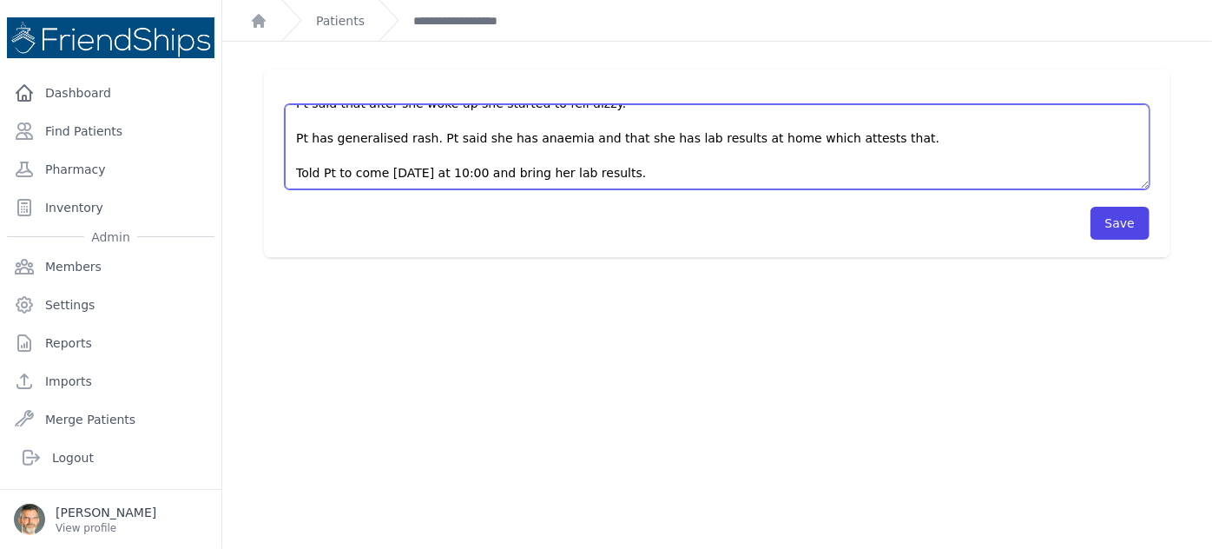
click at [662, 177] on textarea "Pt came to the clinic without an appointment. Pt said that after she woke up sh…" at bounding box center [717, 146] width 865 height 85
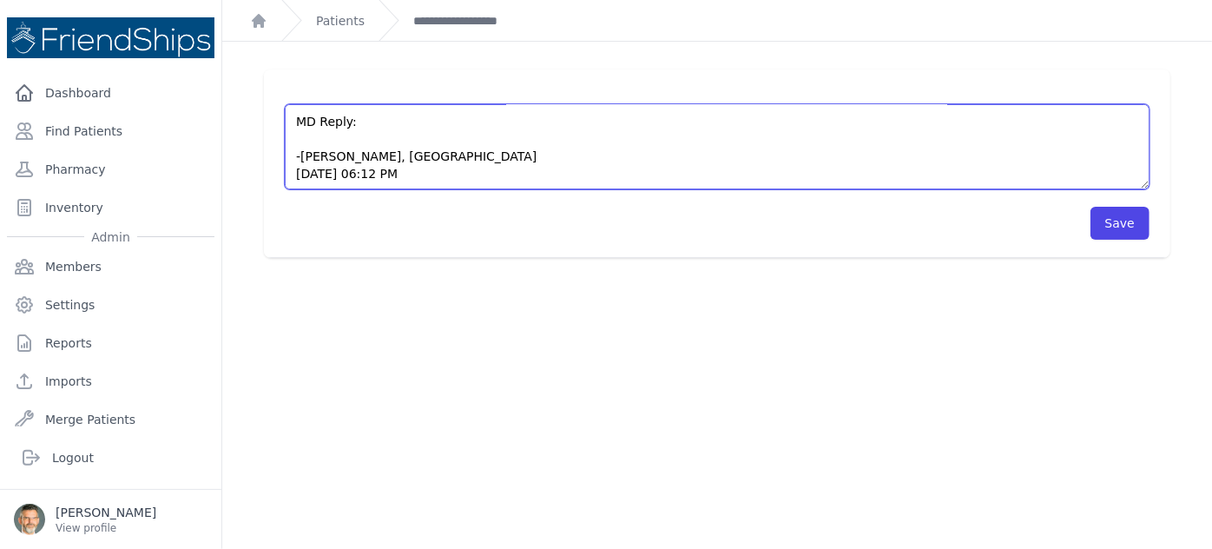
scroll to position [139, 0]
click at [313, 147] on textarea "Pt came to the clinic without an appointment. Pt said that after she woke up sh…" at bounding box center [717, 146] width 865 height 85
click at [300, 135] on textarea "Pt came to the clinic without an appointment. Pt said that after she woke up sh…" at bounding box center [717, 146] width 865 height 85
type textarea "Pt came to the clinic without an appointment. Pt said that after she woke up sh…"
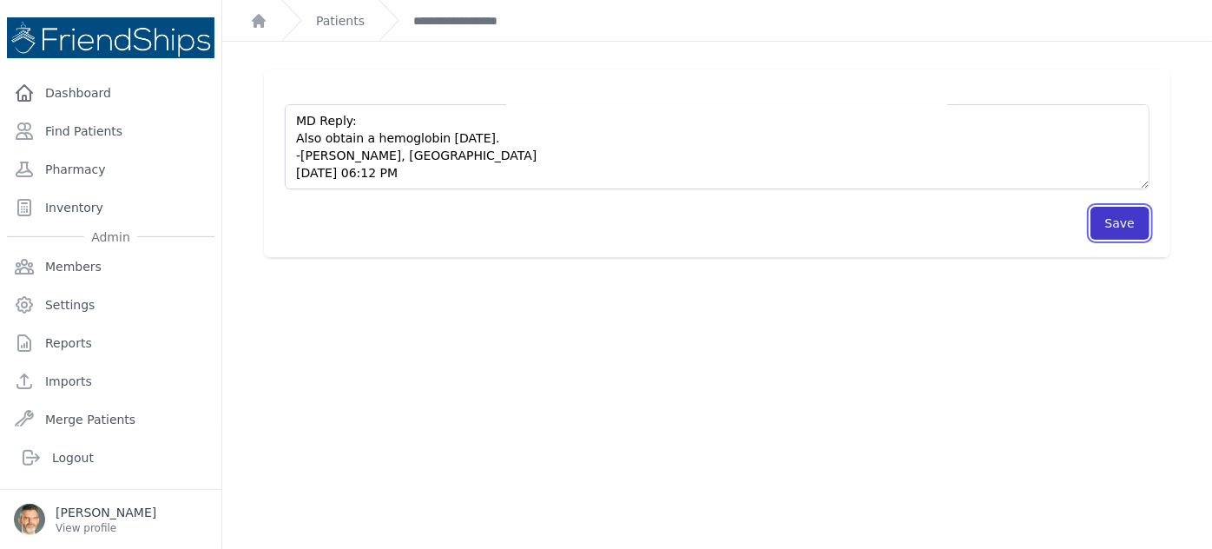
click at [1108, 227] on button "Save" at bounding box center [1120, 223] width 59 height 33
